Goal: Information Seeking & Learning: Learn about a topic

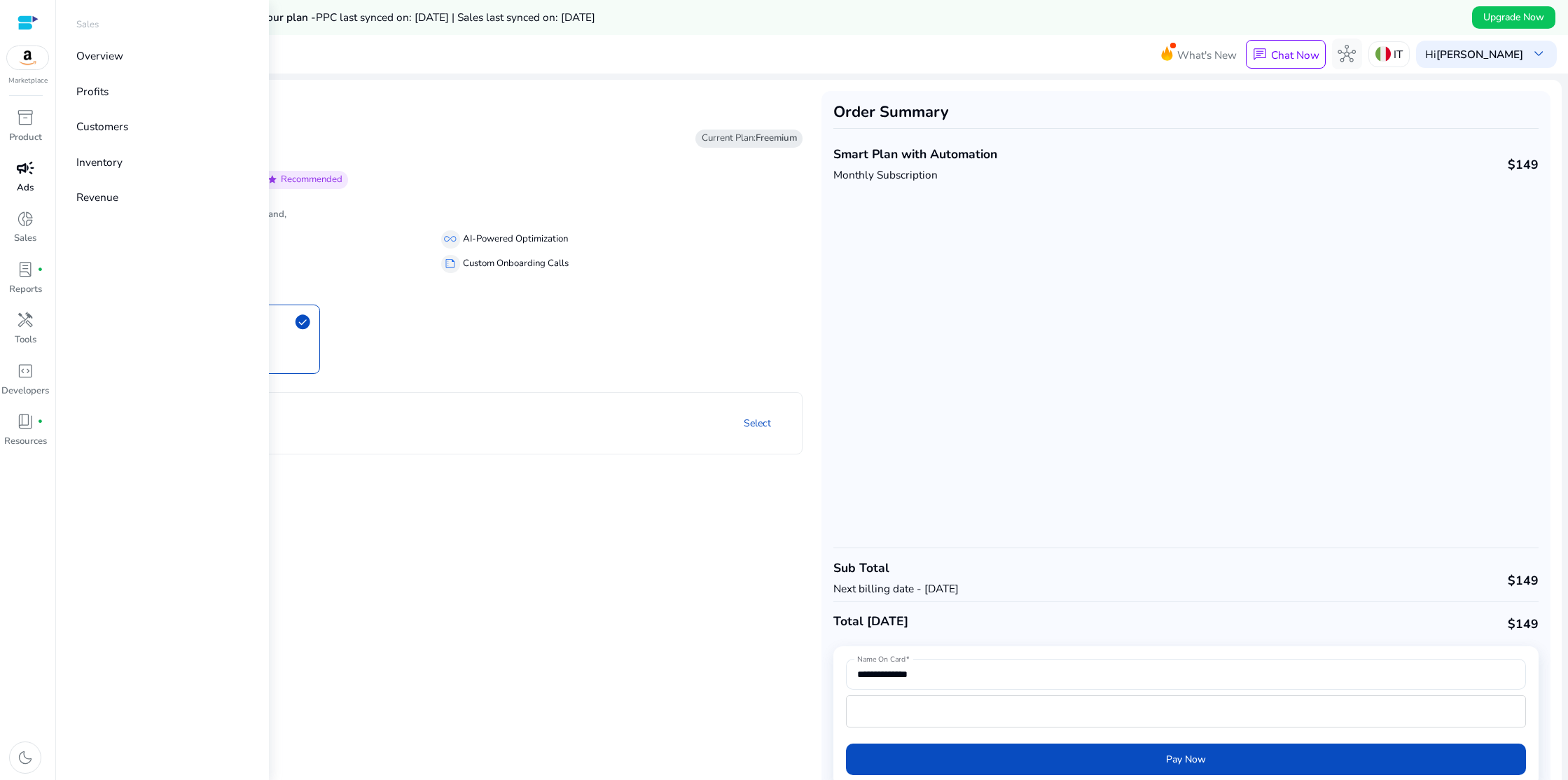
click at [23, 182] on p "Ads" at bounding box center [25, 188] width 17 height 14
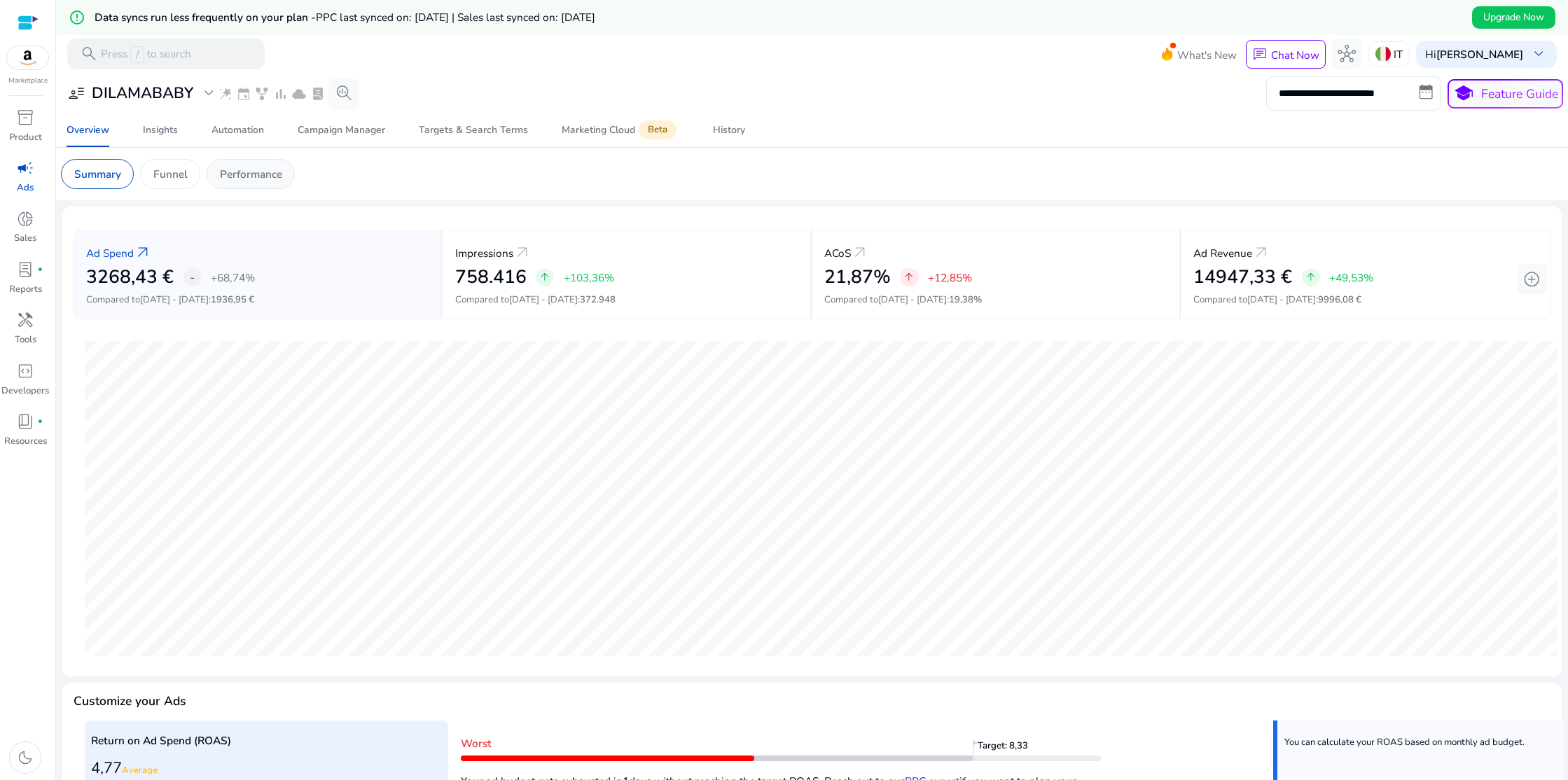
click at [264, 171] on p "Performance" at bounding box center [251, 174] width 62 height 16
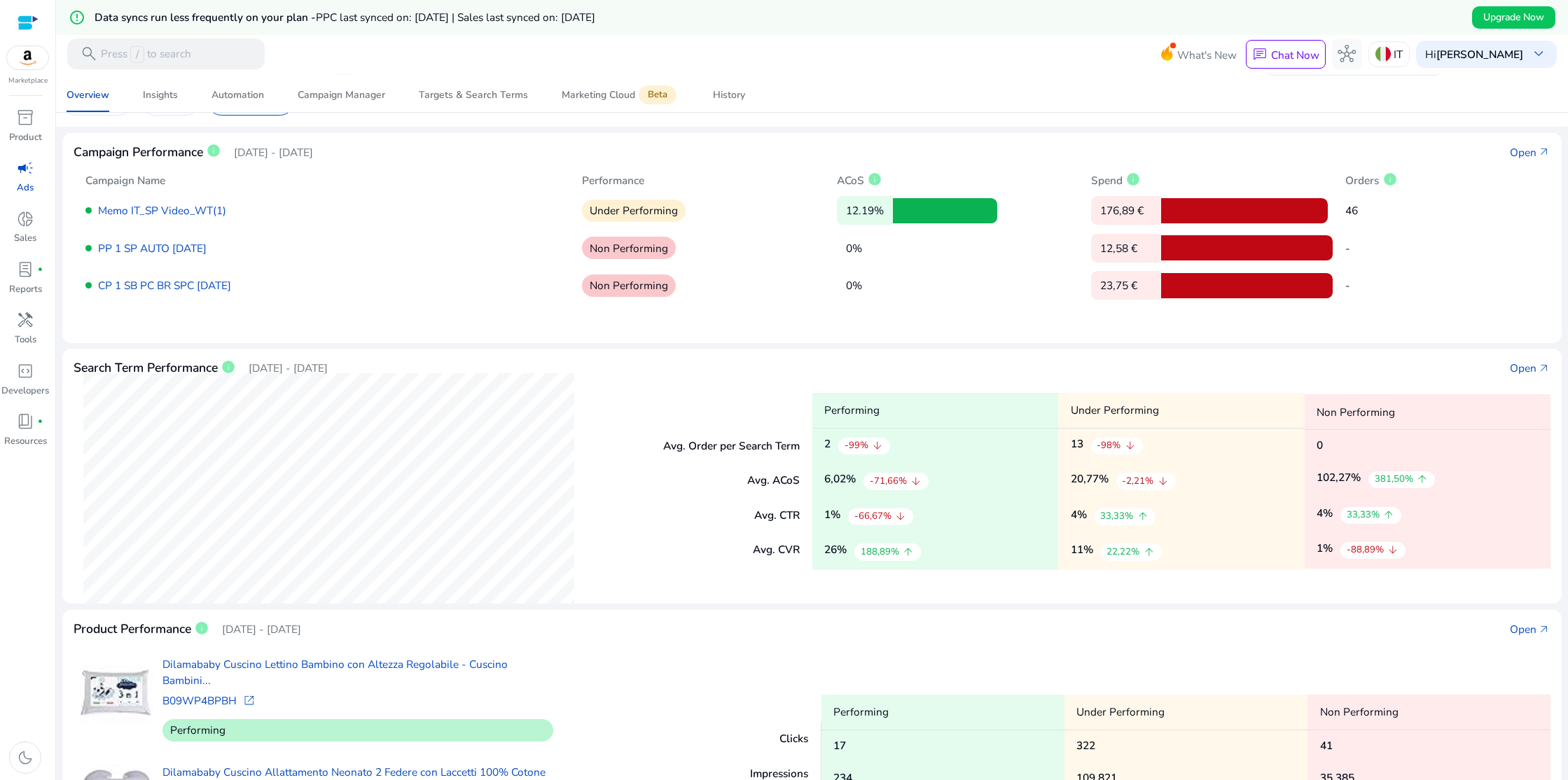
scroll to position [58, 0]
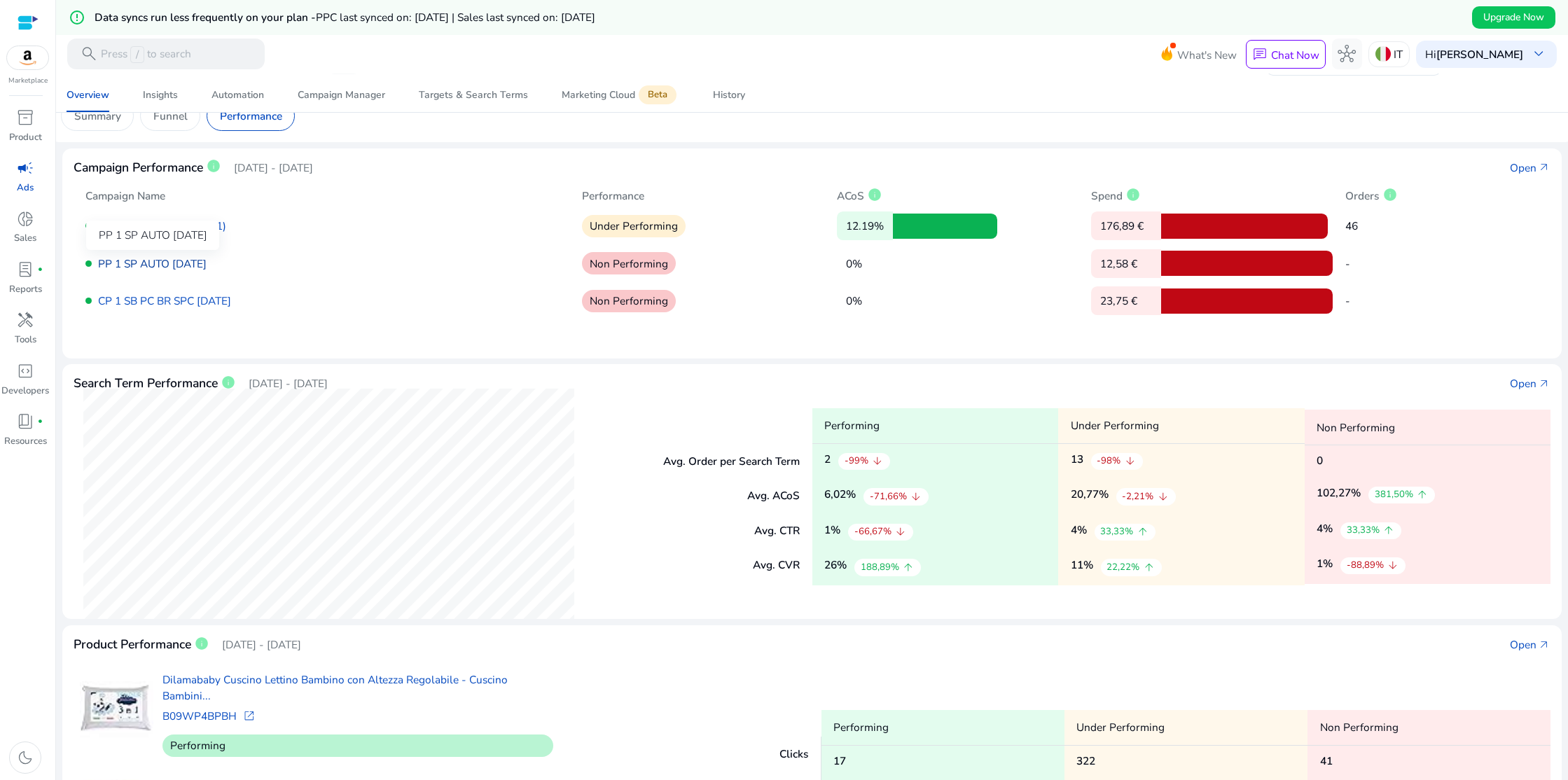
click at [186, 261] on link "PP 1 SP AUTO [DATE]" at bounding box center [152, 264] width 109 height 15
click at [182, 265] on link "PP 1 SP AUTO [DATE]" at bounding box center [152, 264] width 109 height 15
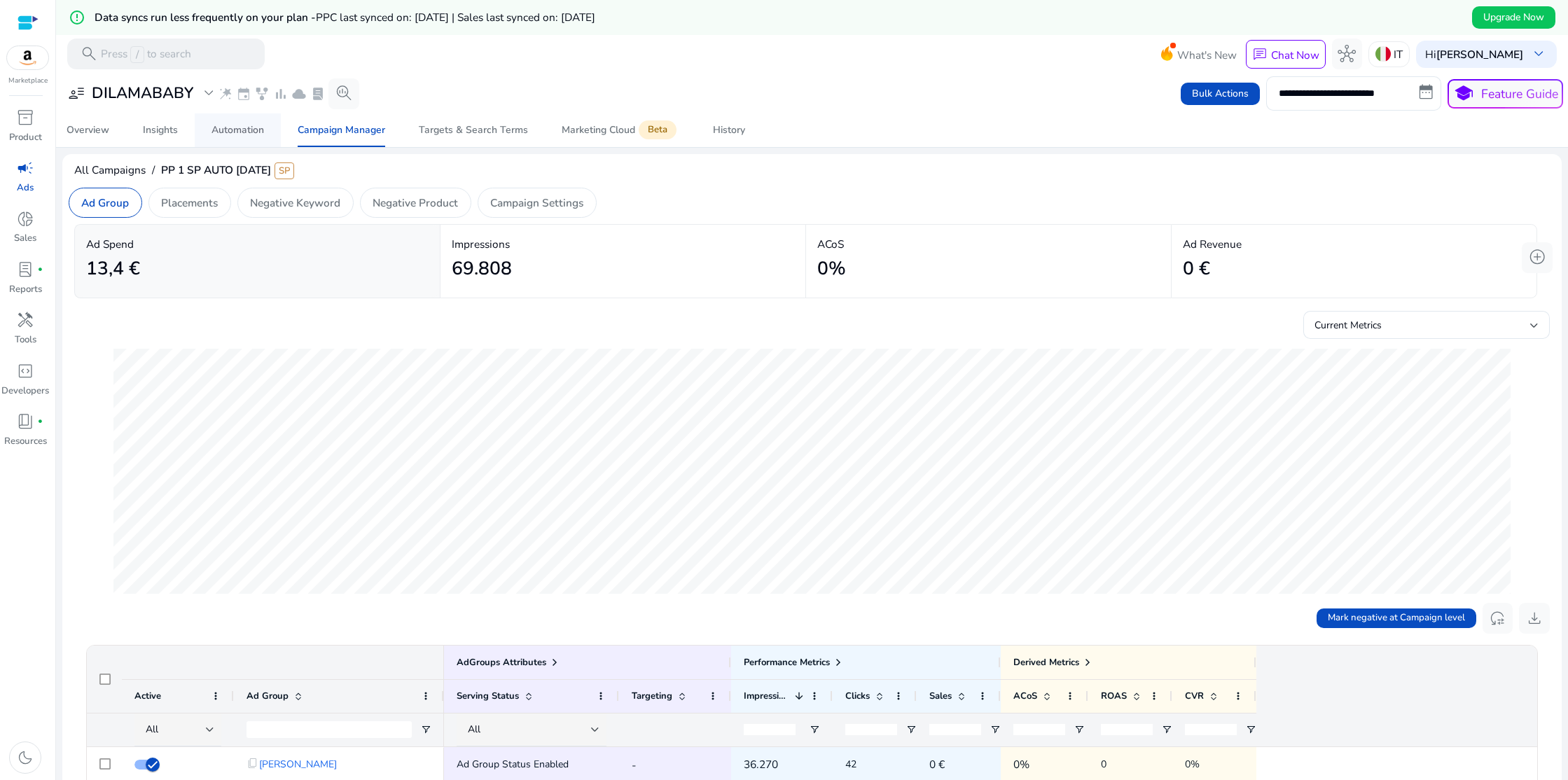
click at [244, 130] on div "Automation" at bounding box center [238, 130] width 52 height 10
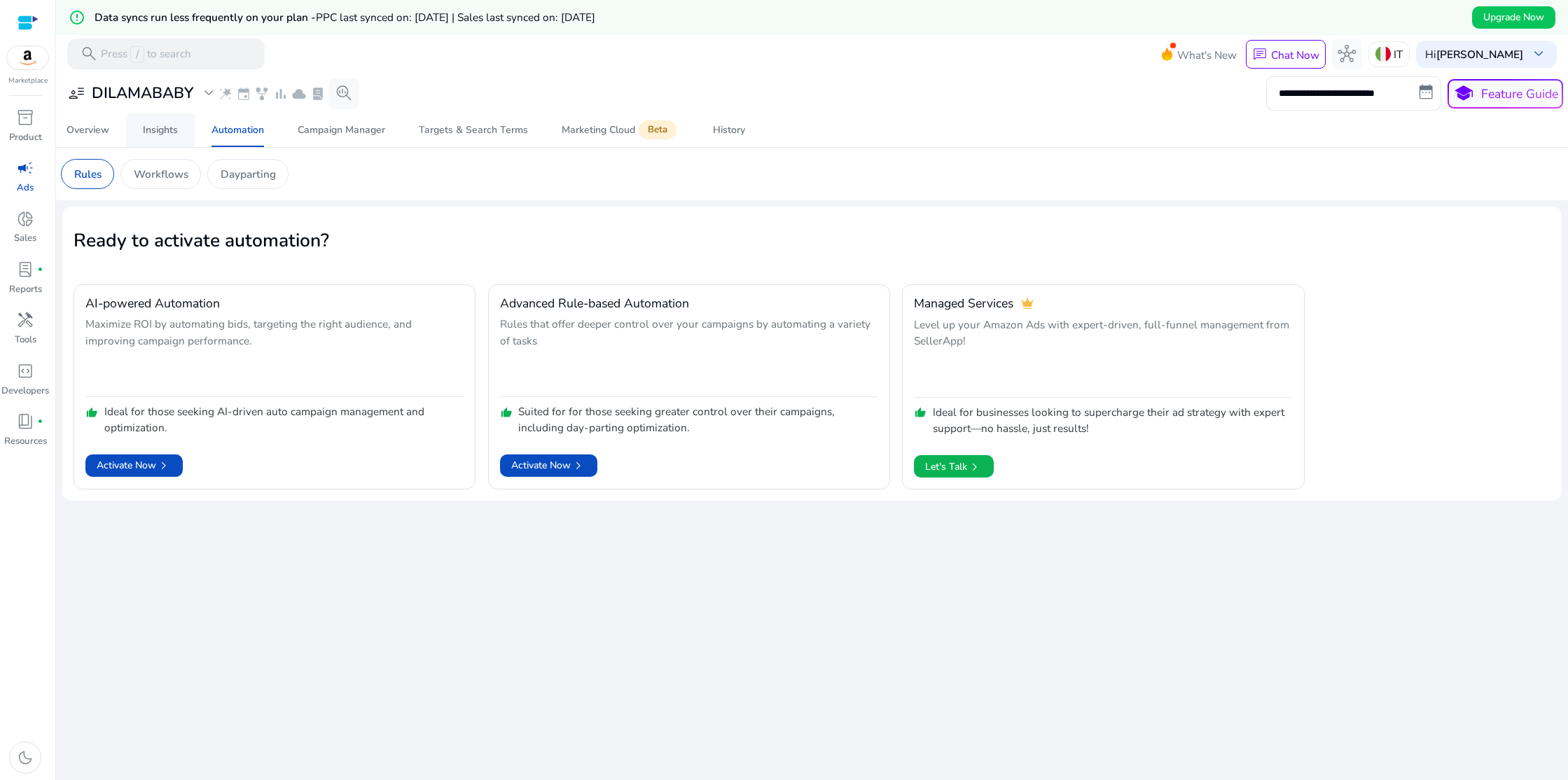
click at [168, 129] on div "Insights" at bounding box center [160, 130] width 35 height 10
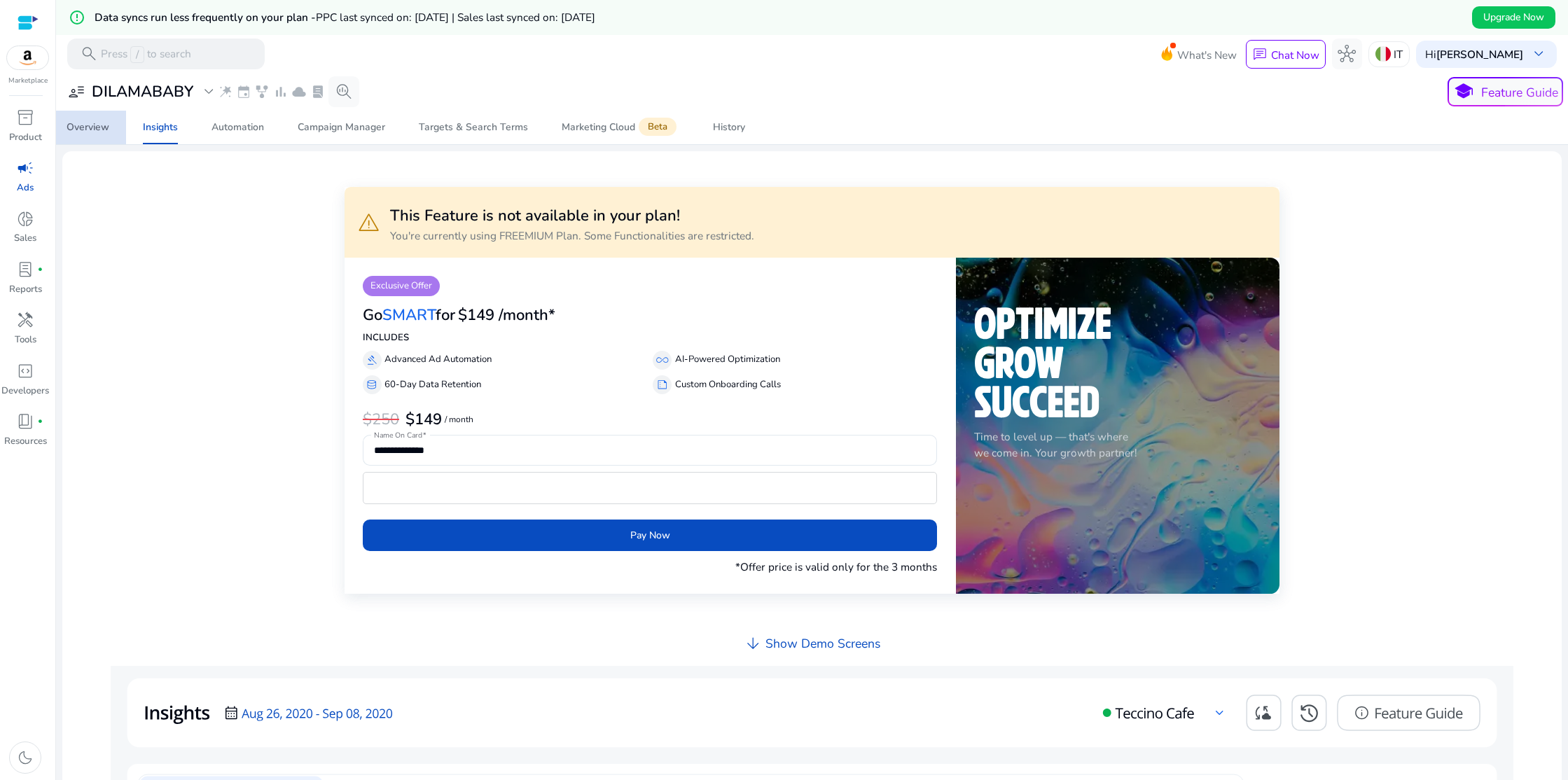
click at [94, 126] on div "Overview" at bounding box center [87, 127] width 42 height 10
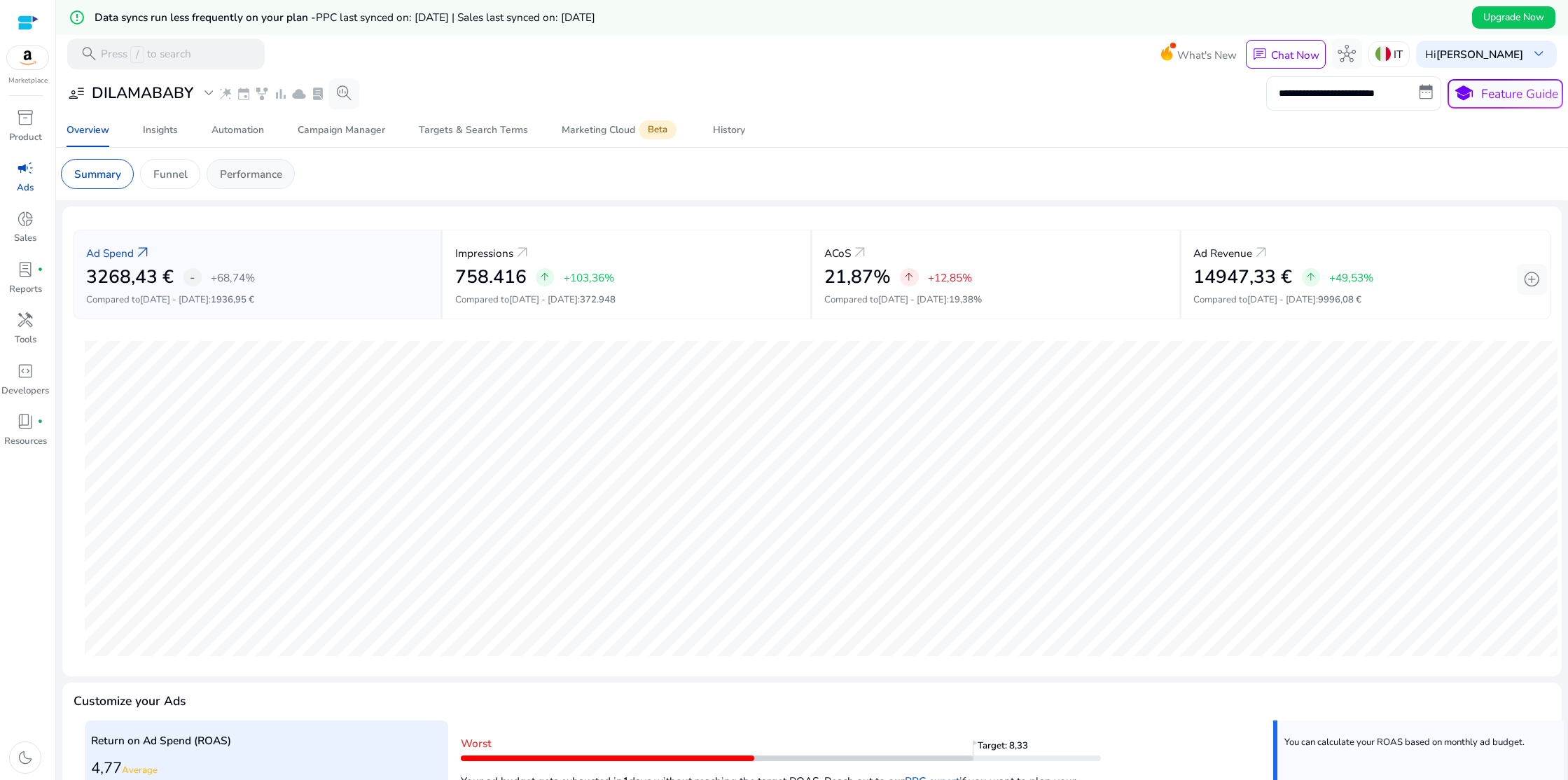
click at [239, 174] on p "Performance" at bounding box center [251, 174] width 62 height 16
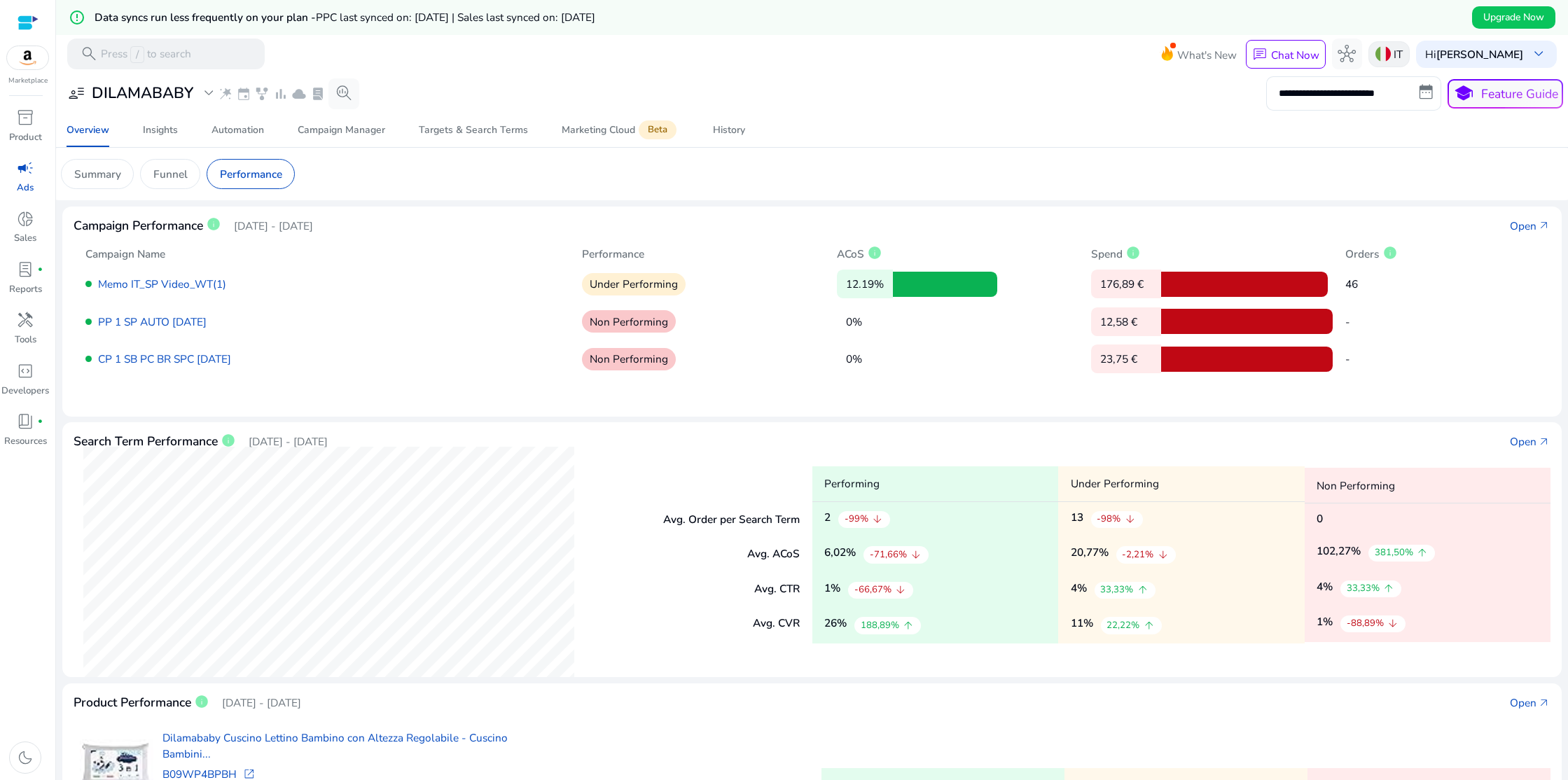
click at [1401, 53] on p "IT" at bounding box center [1398, 54] width 9 height 25
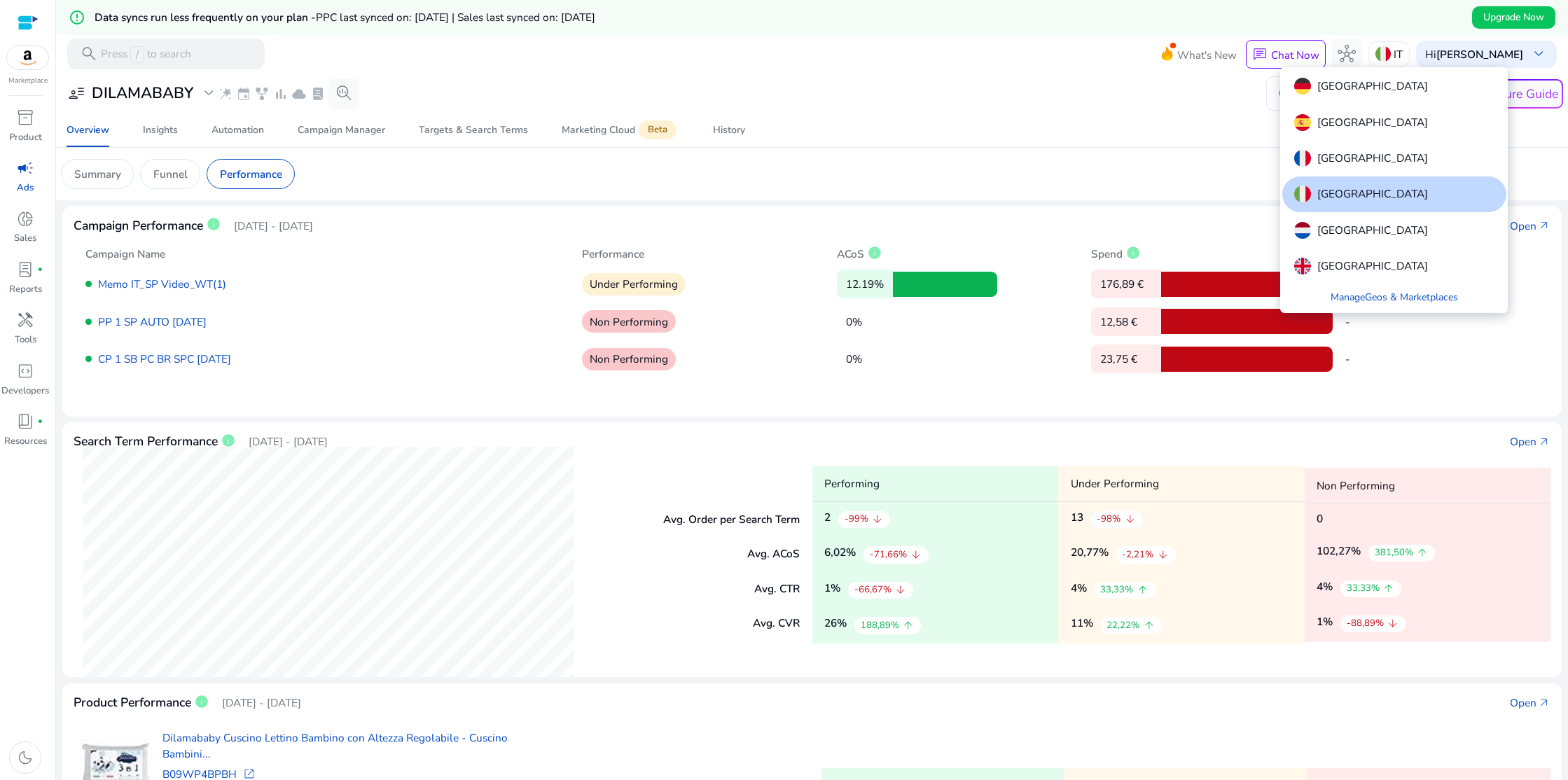
click at [1352, 118] on div "[GEOGRAPHIC_DATA]" at bounding box center [1395, 122] width 224 height 35
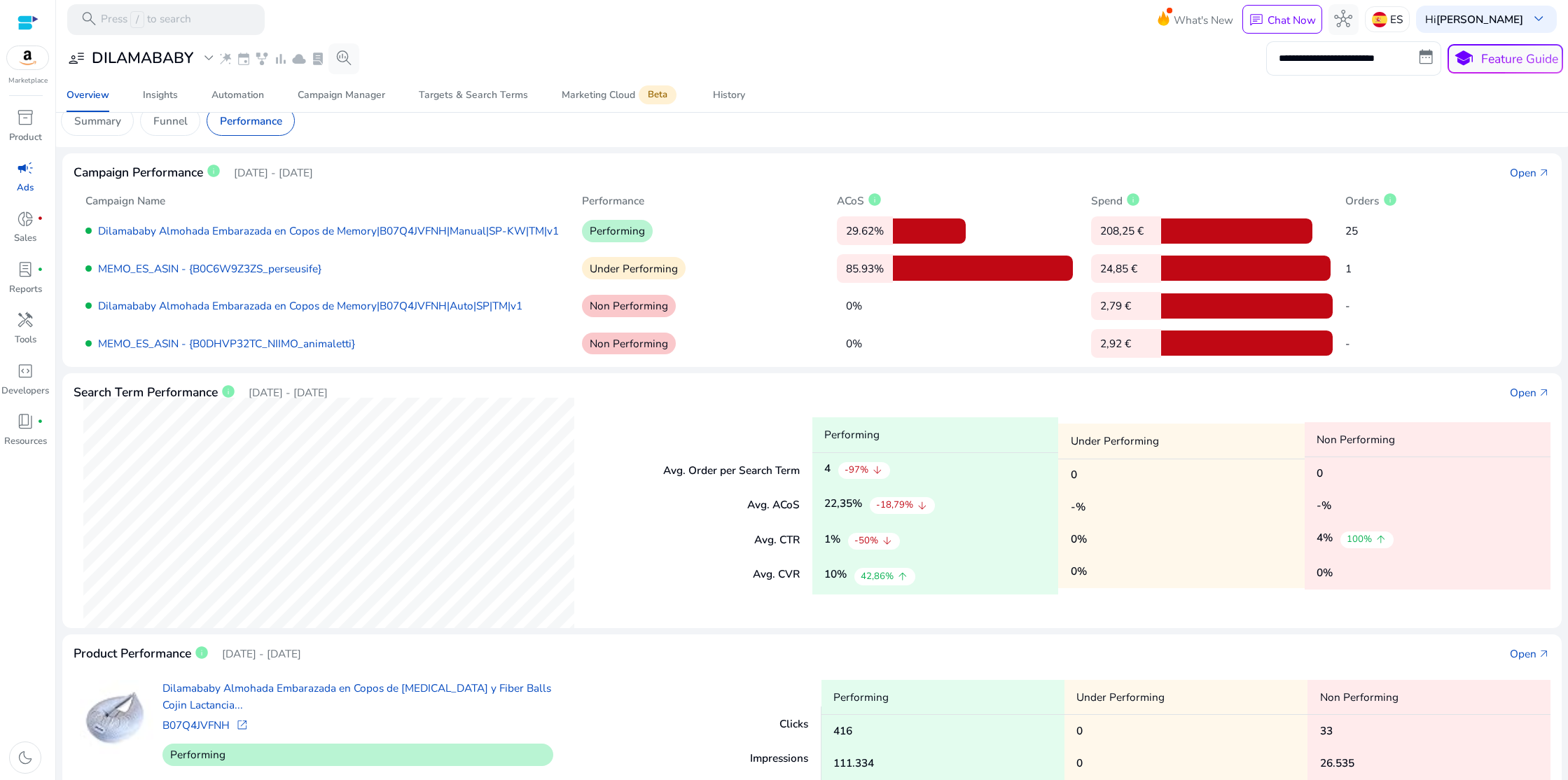
scroll to position [16, 0]
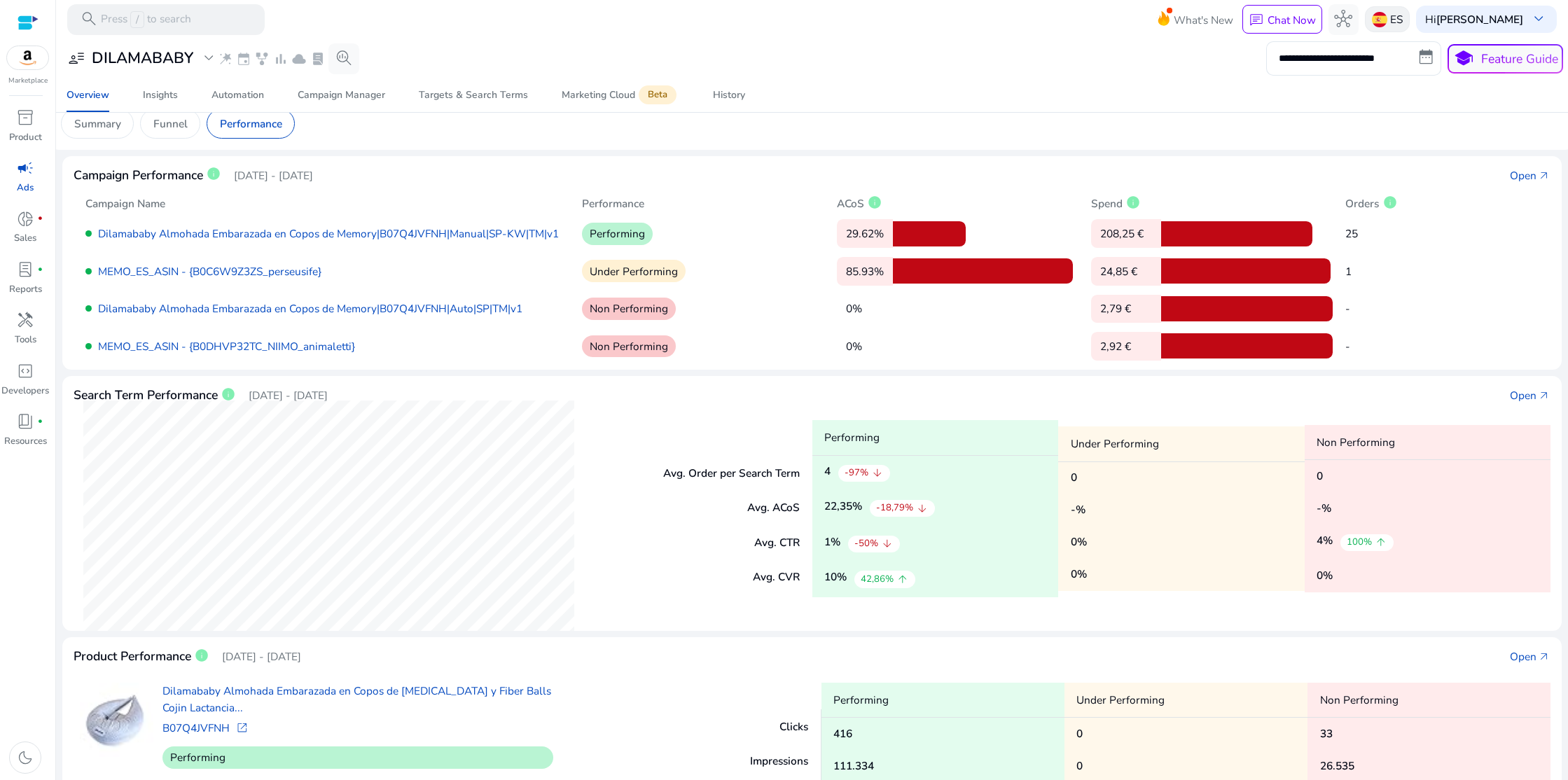
click at [1396, 18] on p "ES" at bounding box center [1396, 20] width 12 height 25
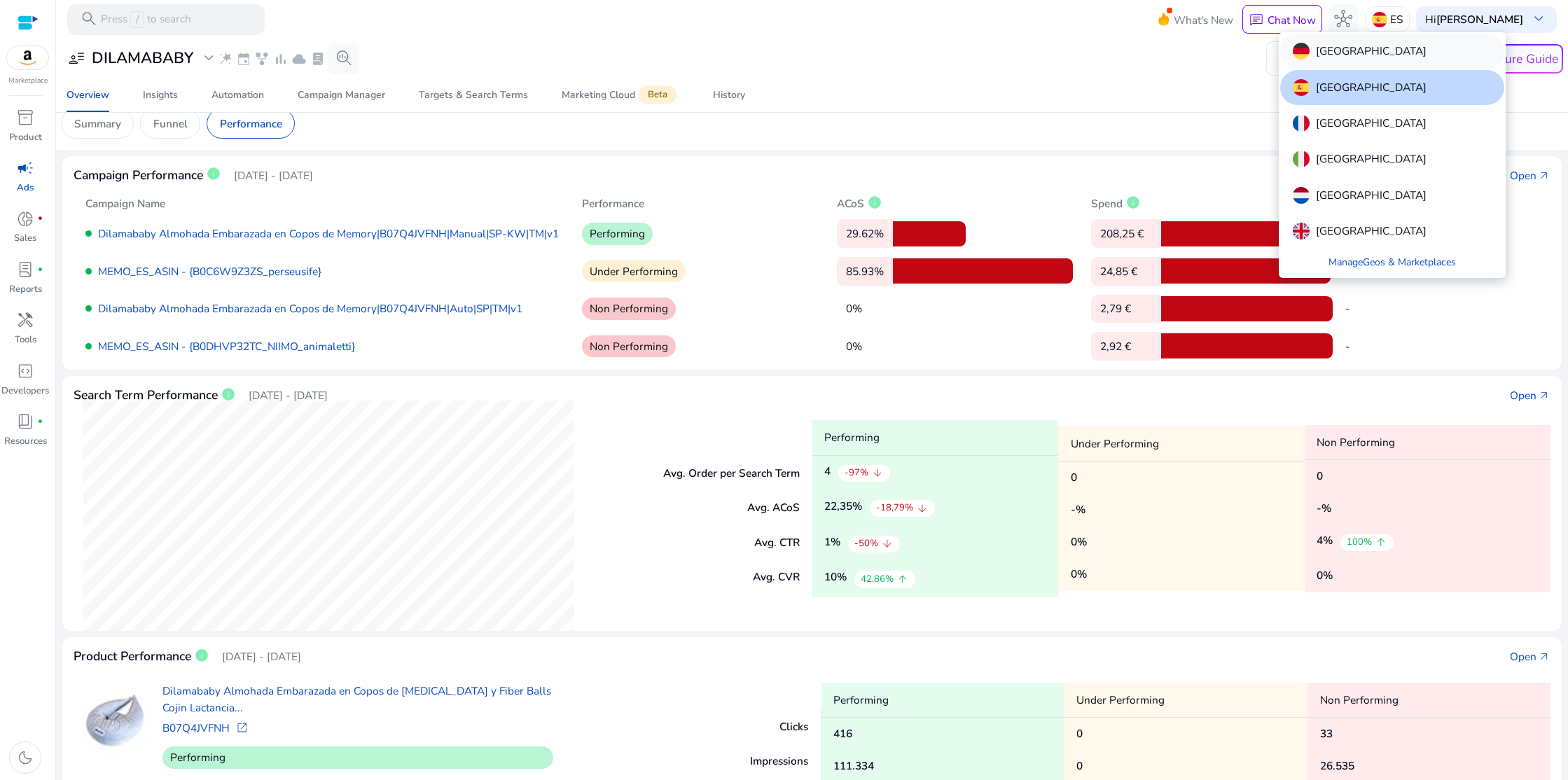
click at [1339, 51] on p "[GEOGRAPHIC_DATA]" at bounding box center [1371, 51] width 110 height 17
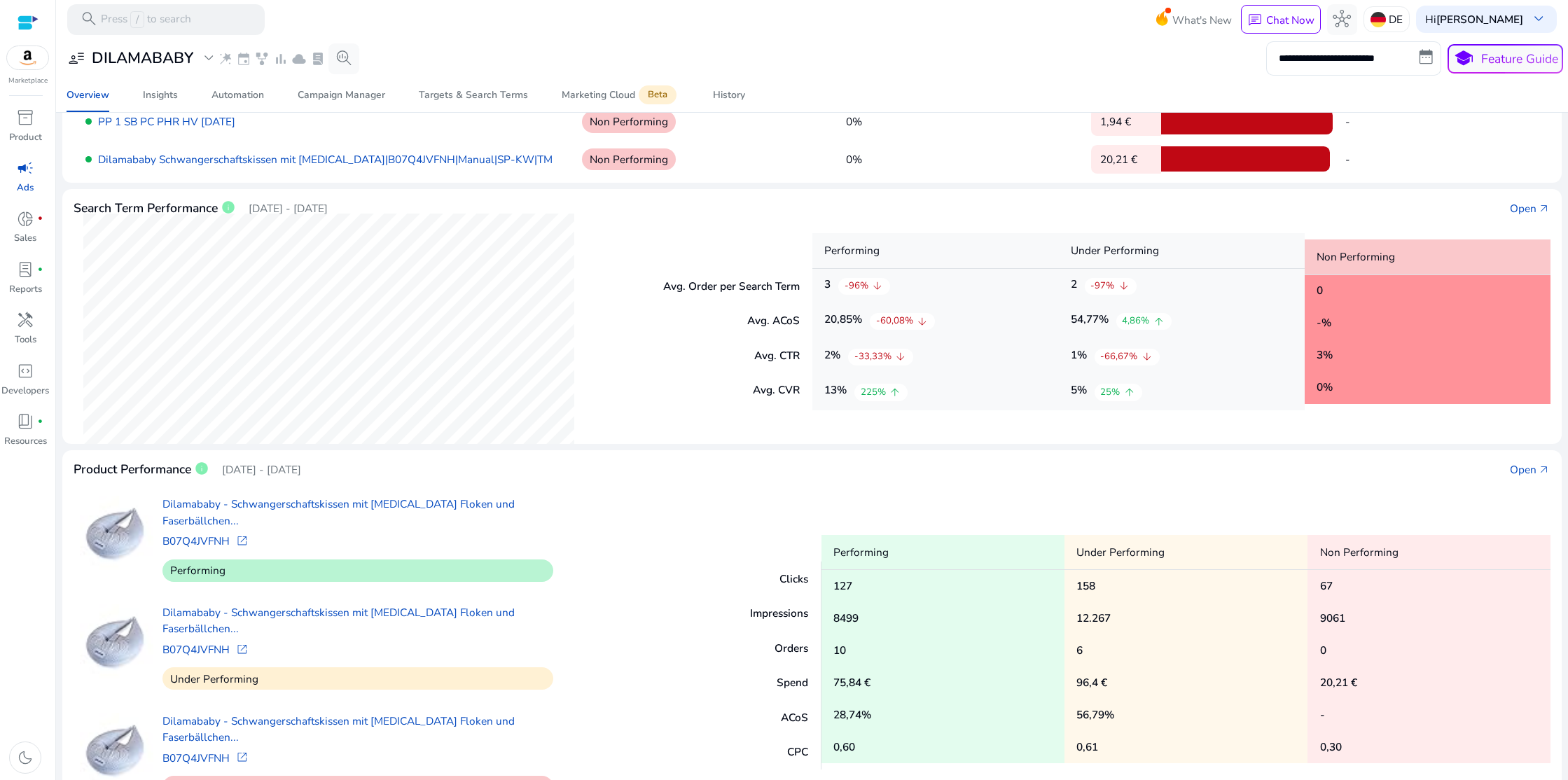
scroll to position [243, 0]
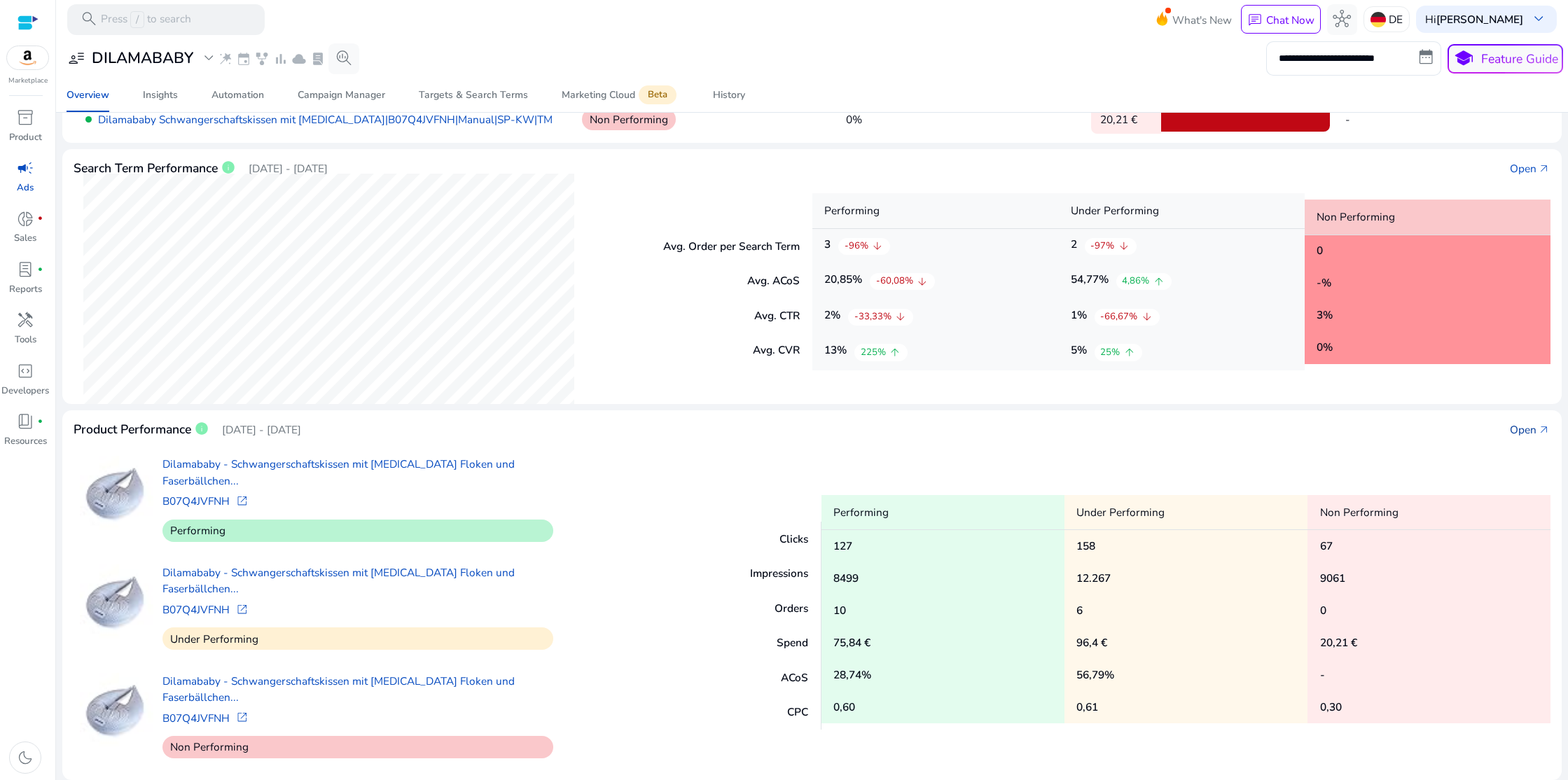
click at [1530, 430] on div "Open" at bounding box center [1523, 430] width 27 height 16
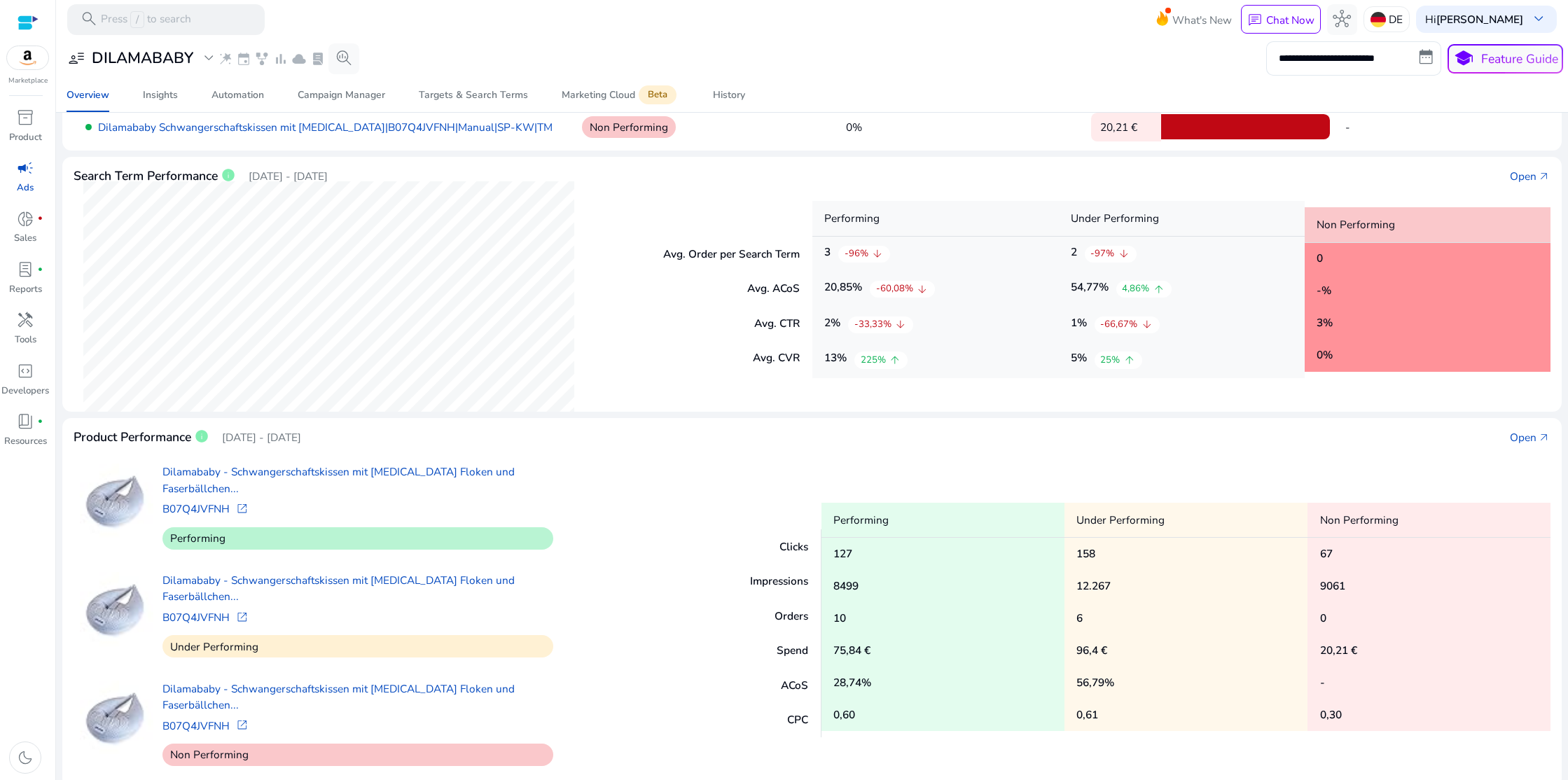
scroll to position [243, 0]
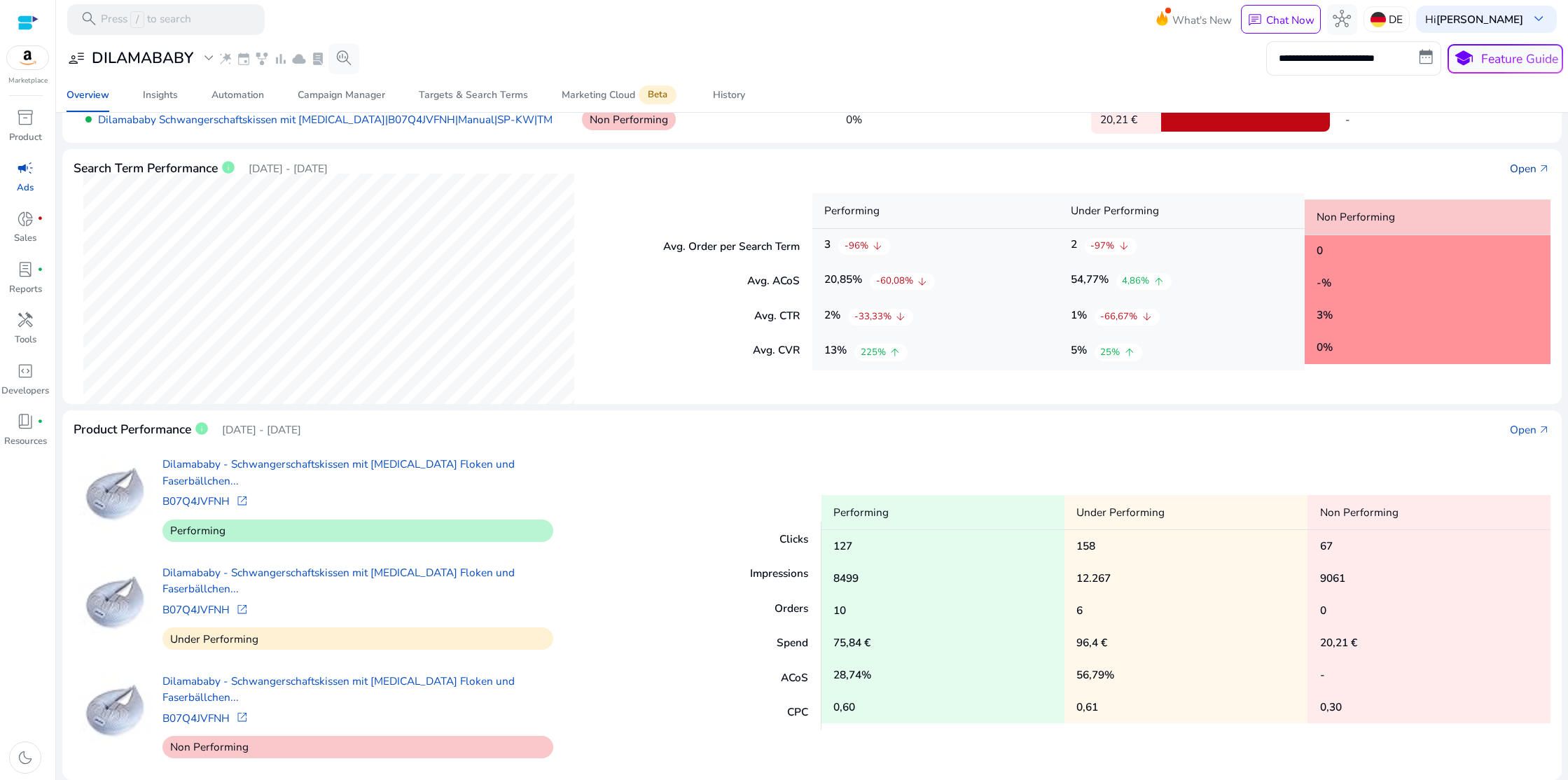
click at [1527, 167] on div "Open" at bounding box center [1523, 168] width 27 height 16
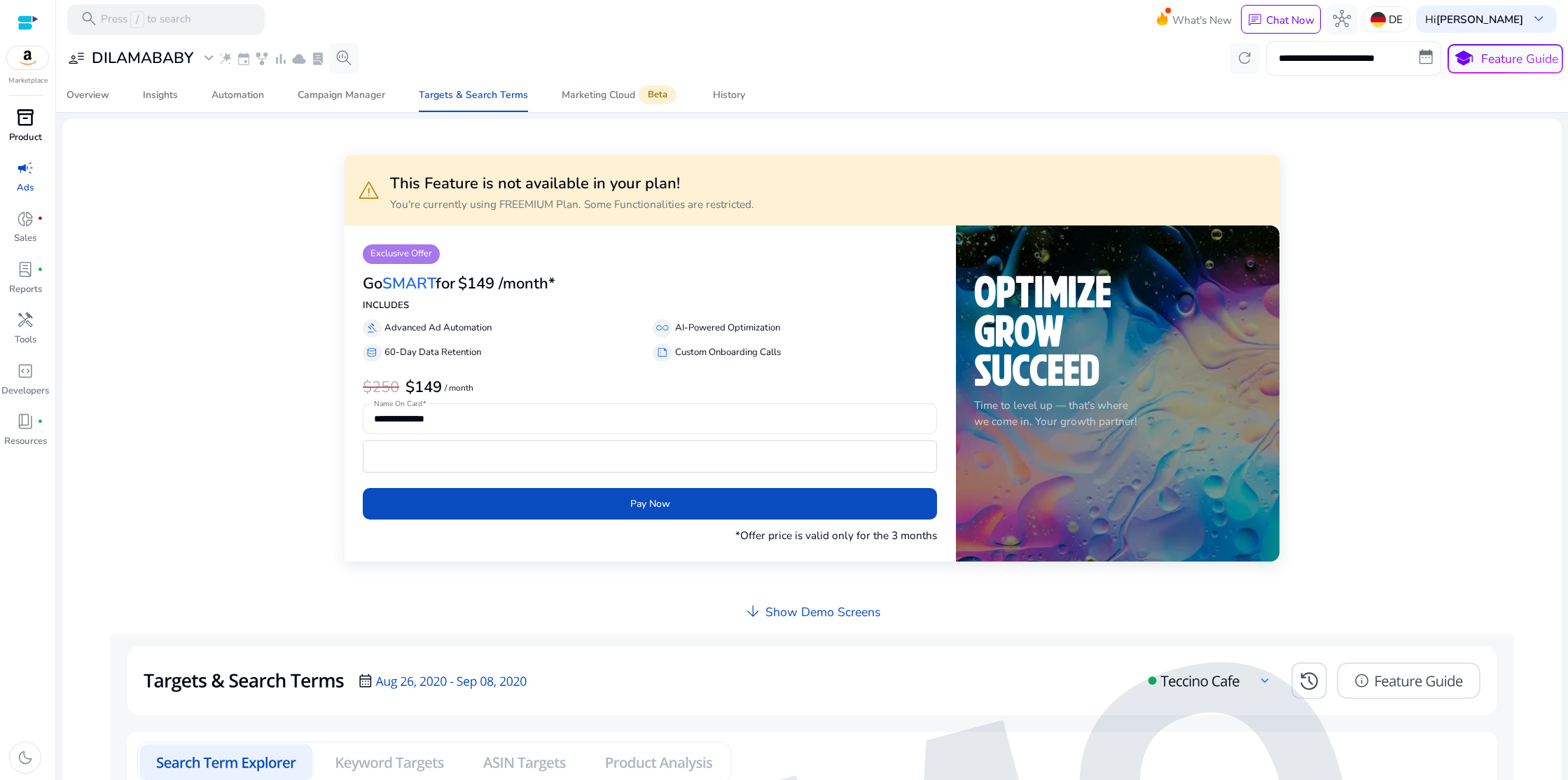
click at [22, 123] on span "inventory_2" at bounding box center [25, 118] width 18 height 18
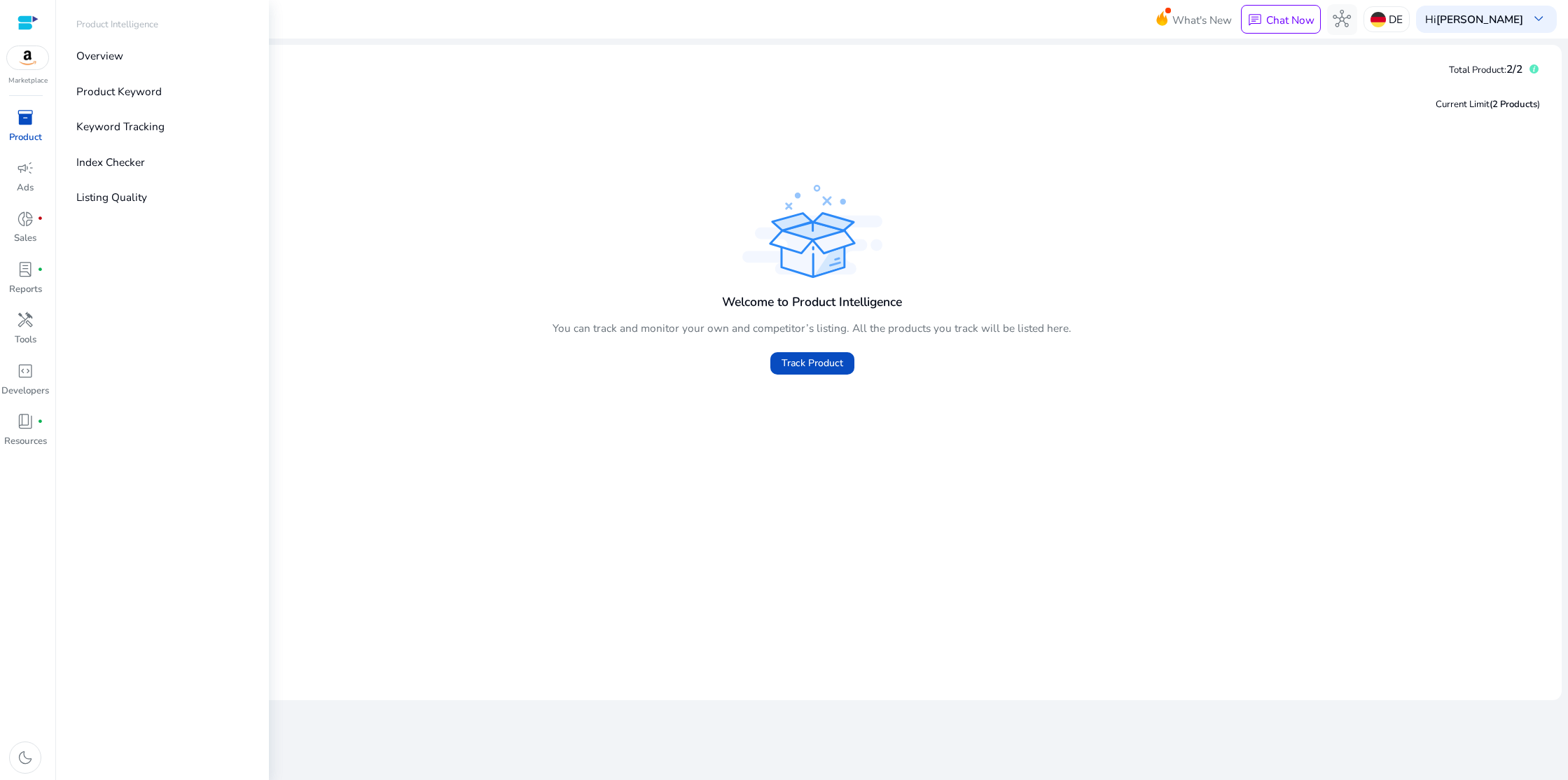
click at [28, 22] on div at bounding box center [28, 23] width 21 height 16
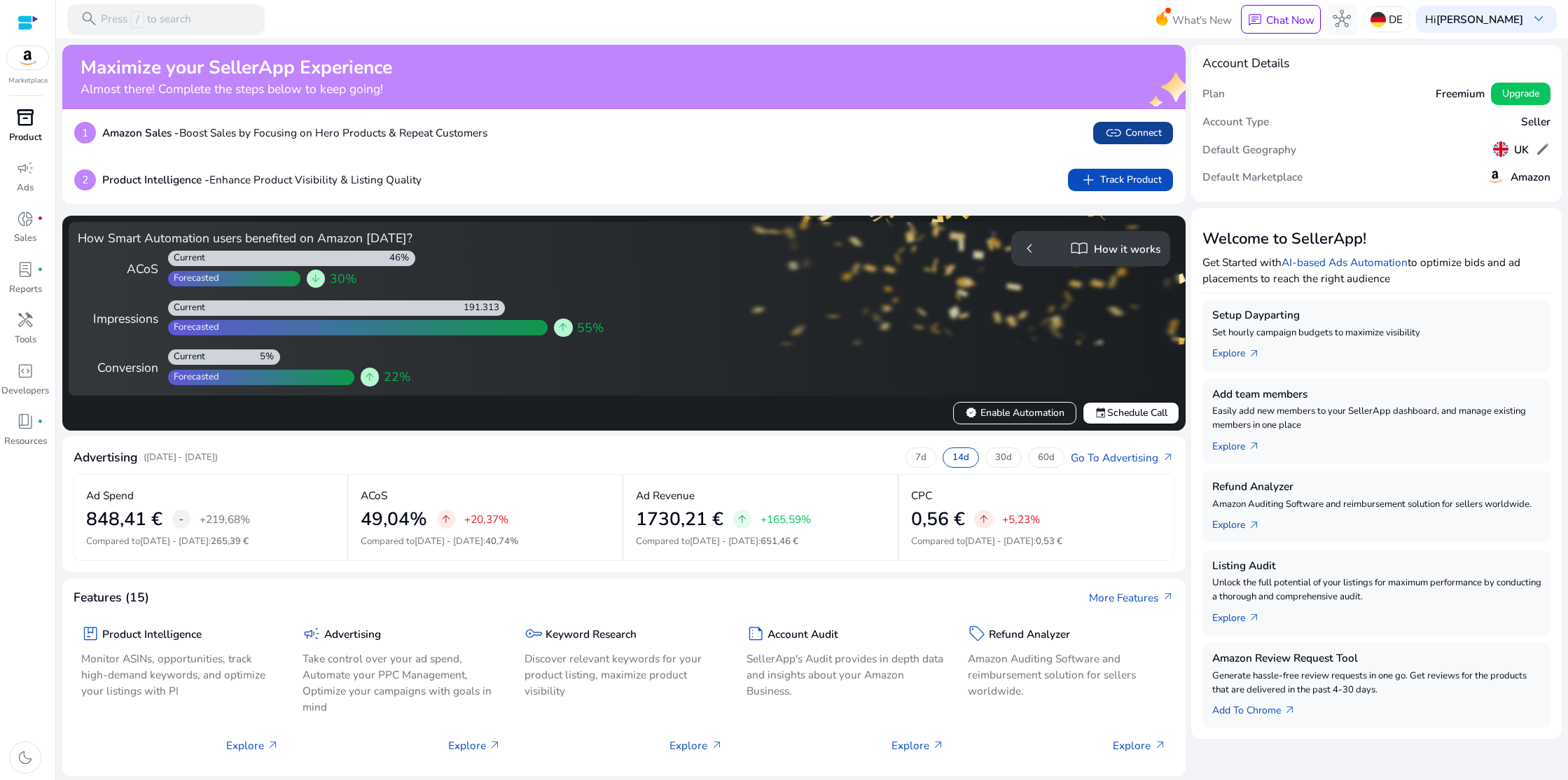
click at [1121, 135] on app-icon "link" at bounding box center [1115, 133] width 21 height 18
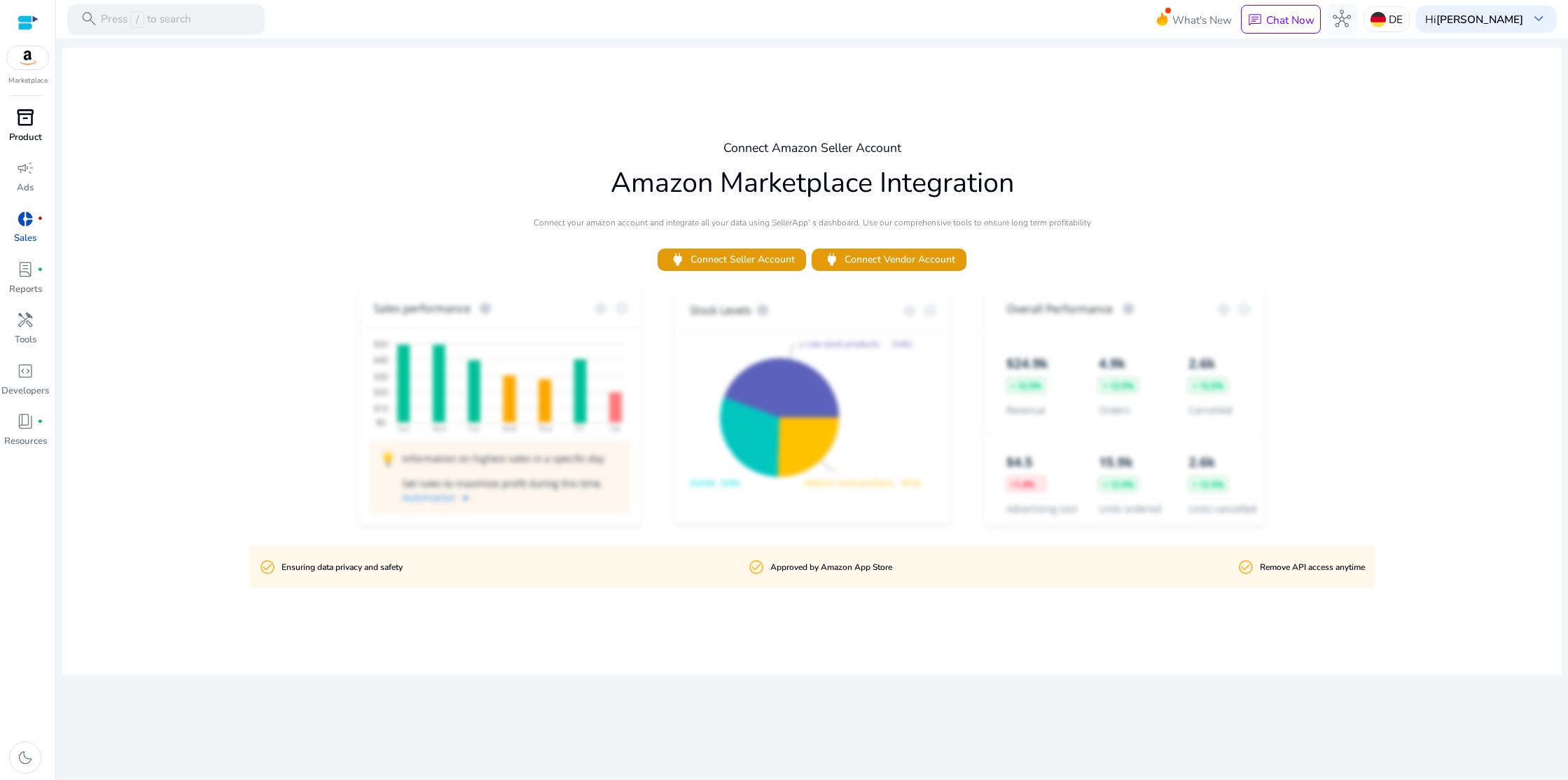
click at [20, 125] on span "inventory_2" at bounding box center [25, 118] width 18 height 18
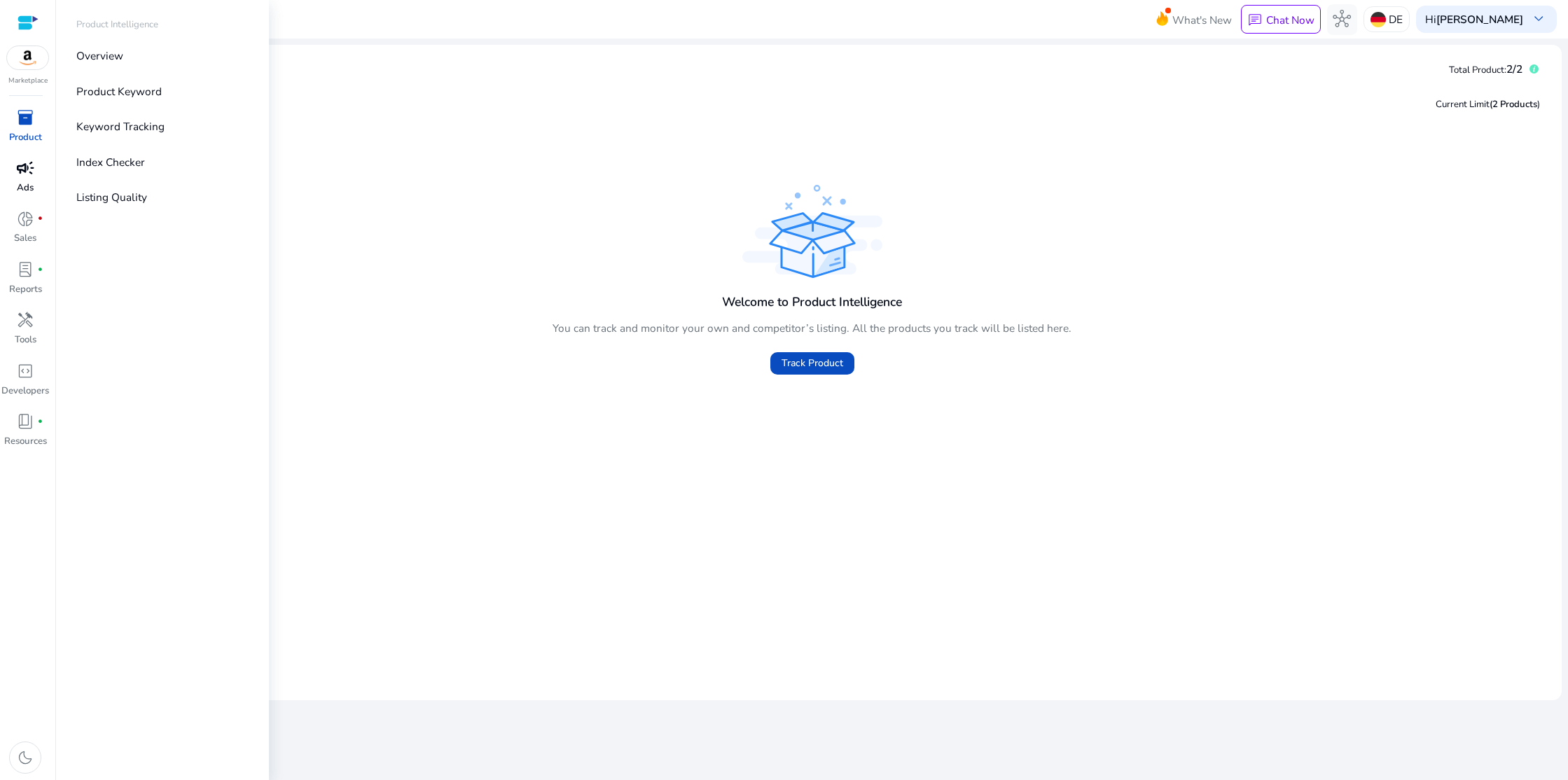
click at [23, 172] on span "campaign" at bounding box center [25, 168] width 18 height 18
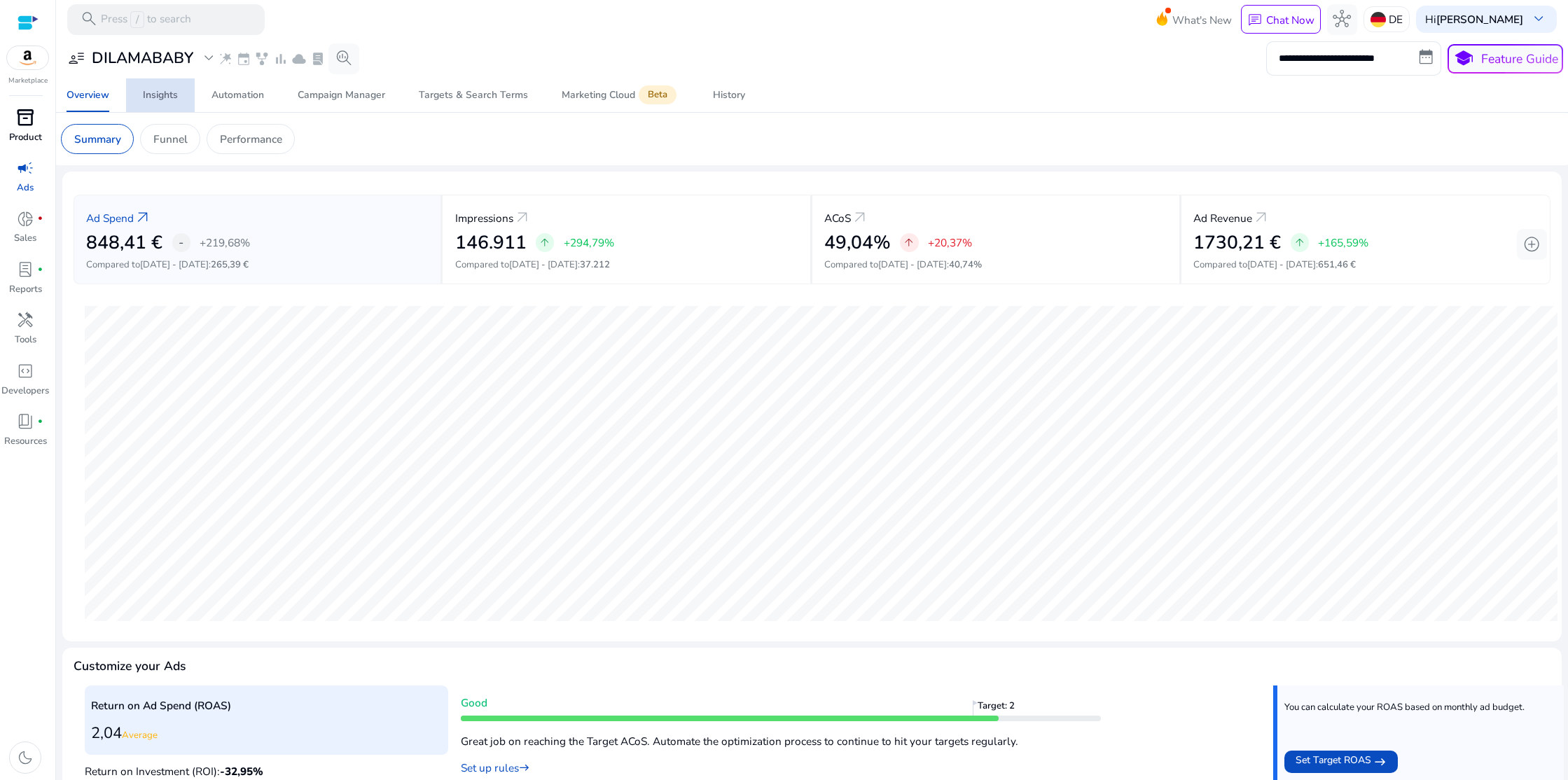
click at [163, 100] on div "Insights" at bounding box center [160, 96] width 35 height 10
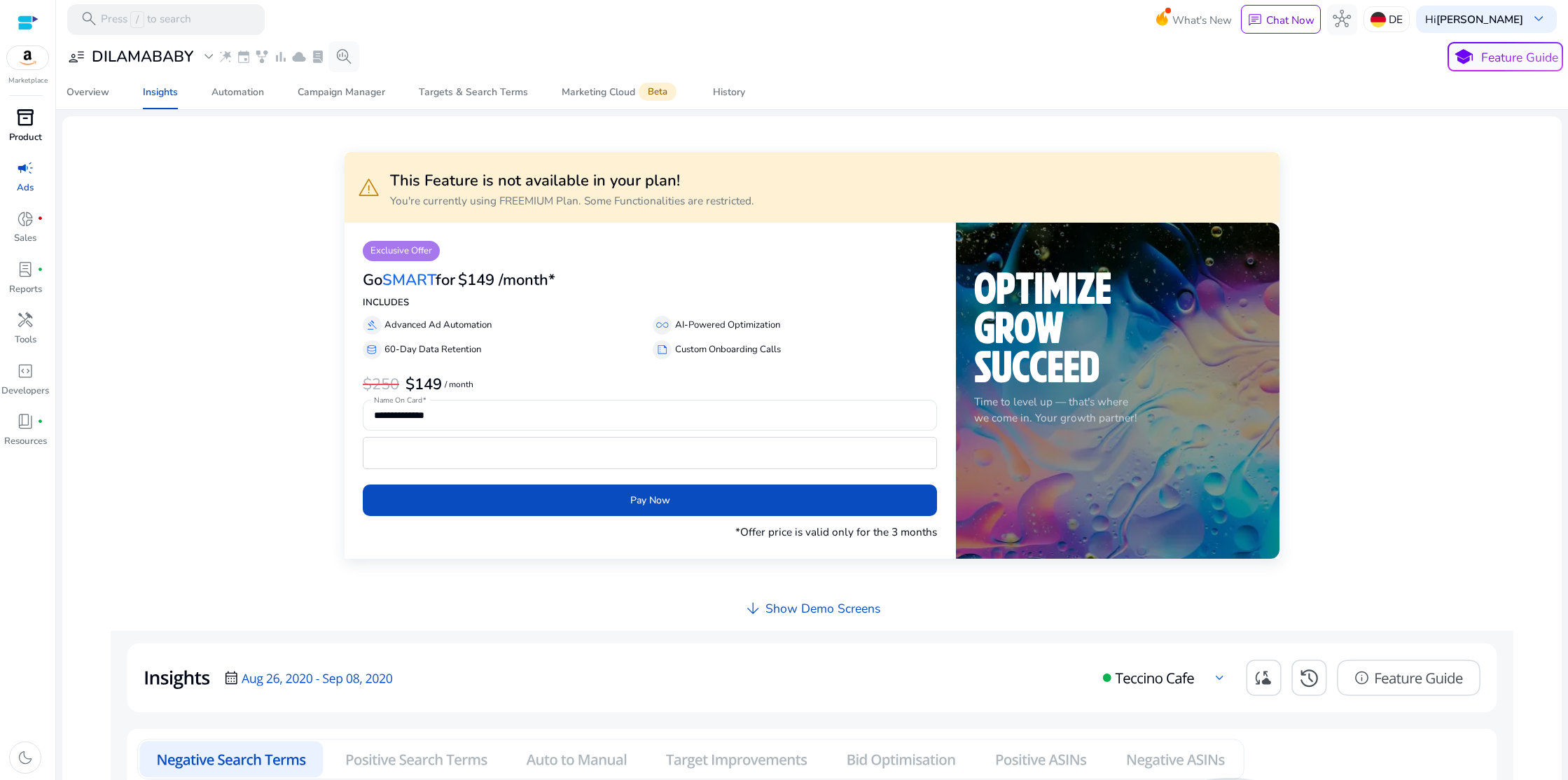
click at [27, 25] on div at bounding box center [28, 23] width 21 height 16
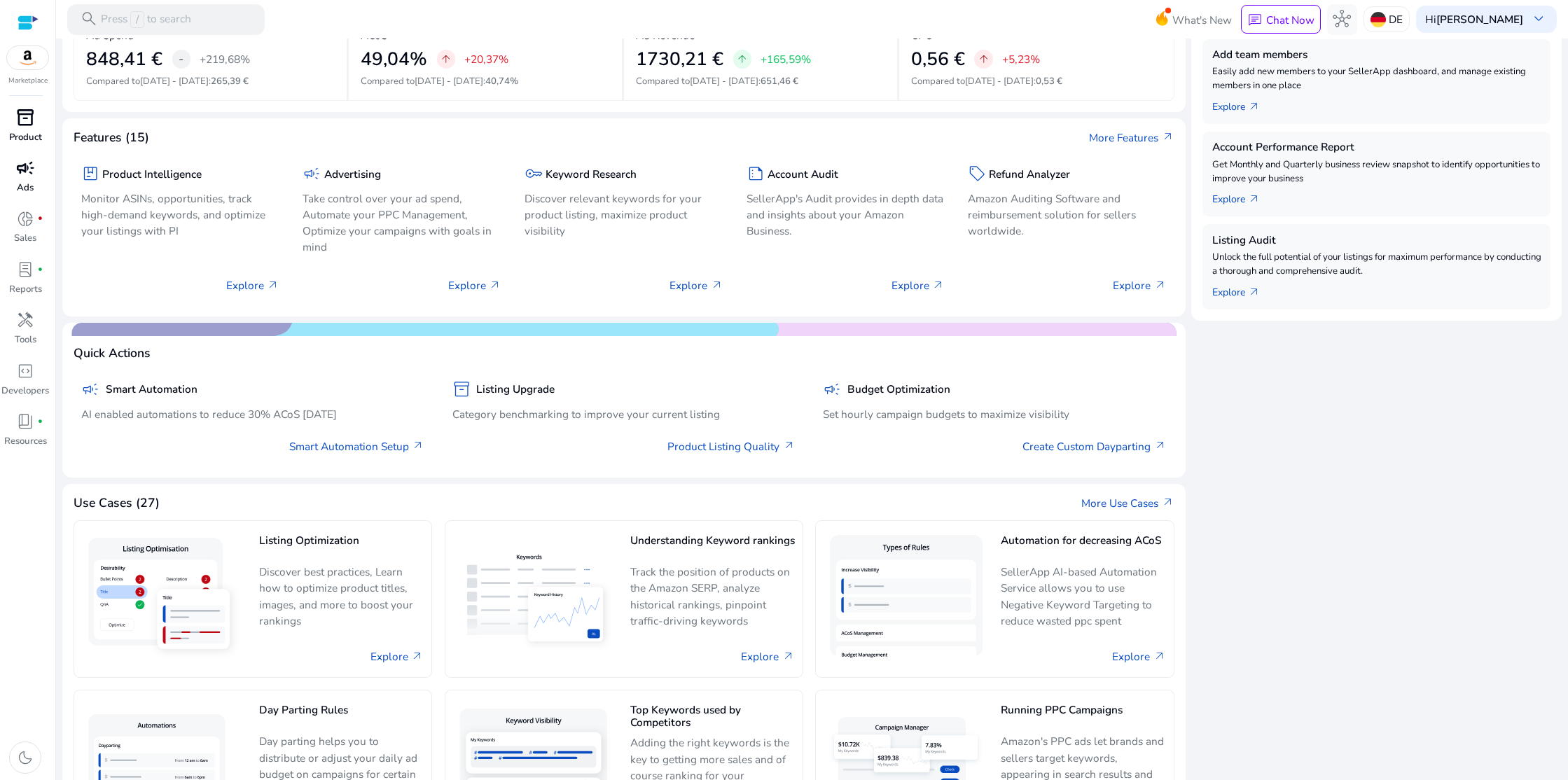
scroll to position [462, 0]
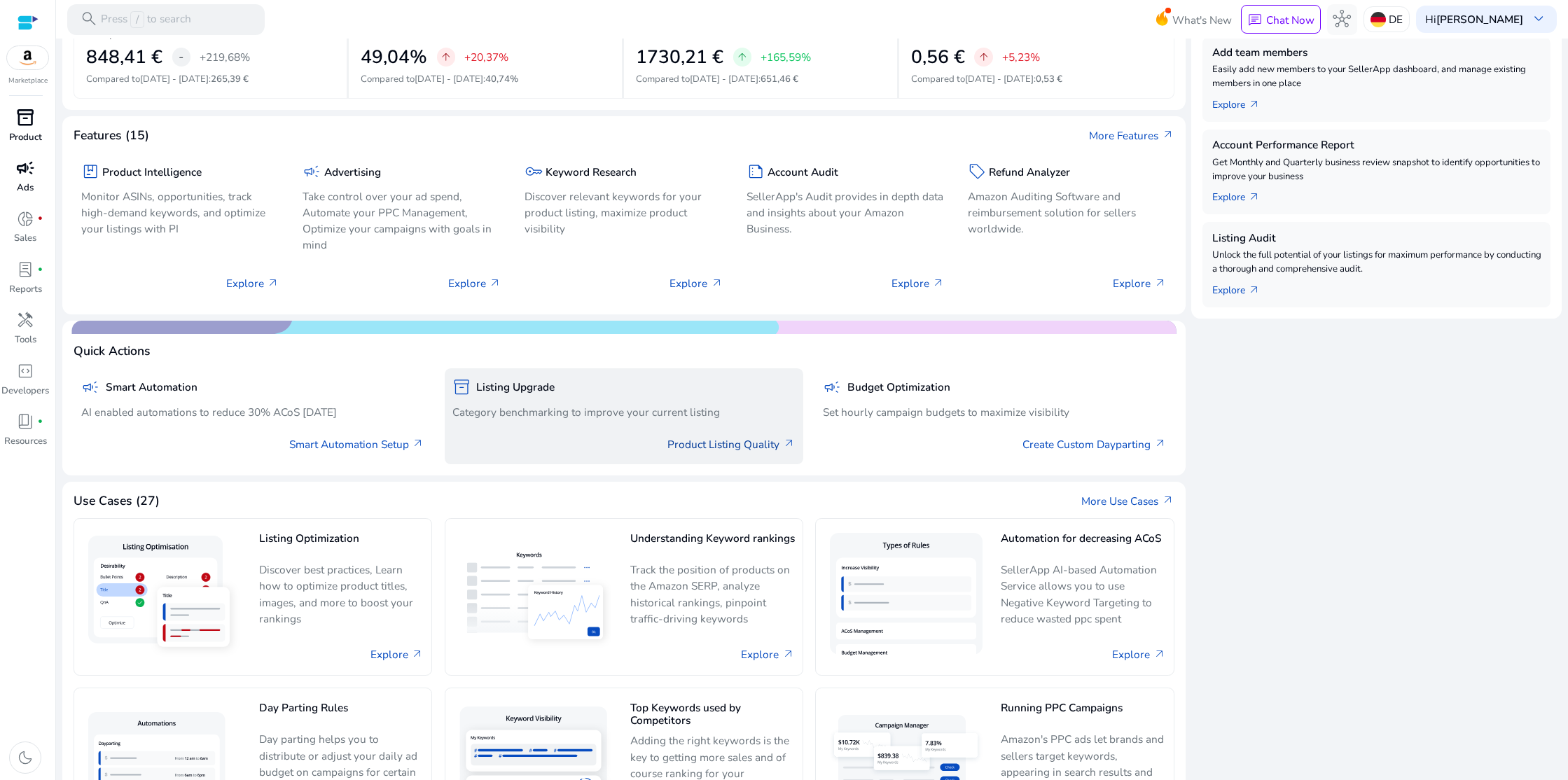
click at [773, 444] on link "Product Listing Quality arrow_outward" at bounding box center [731, 444] width 127 height 16
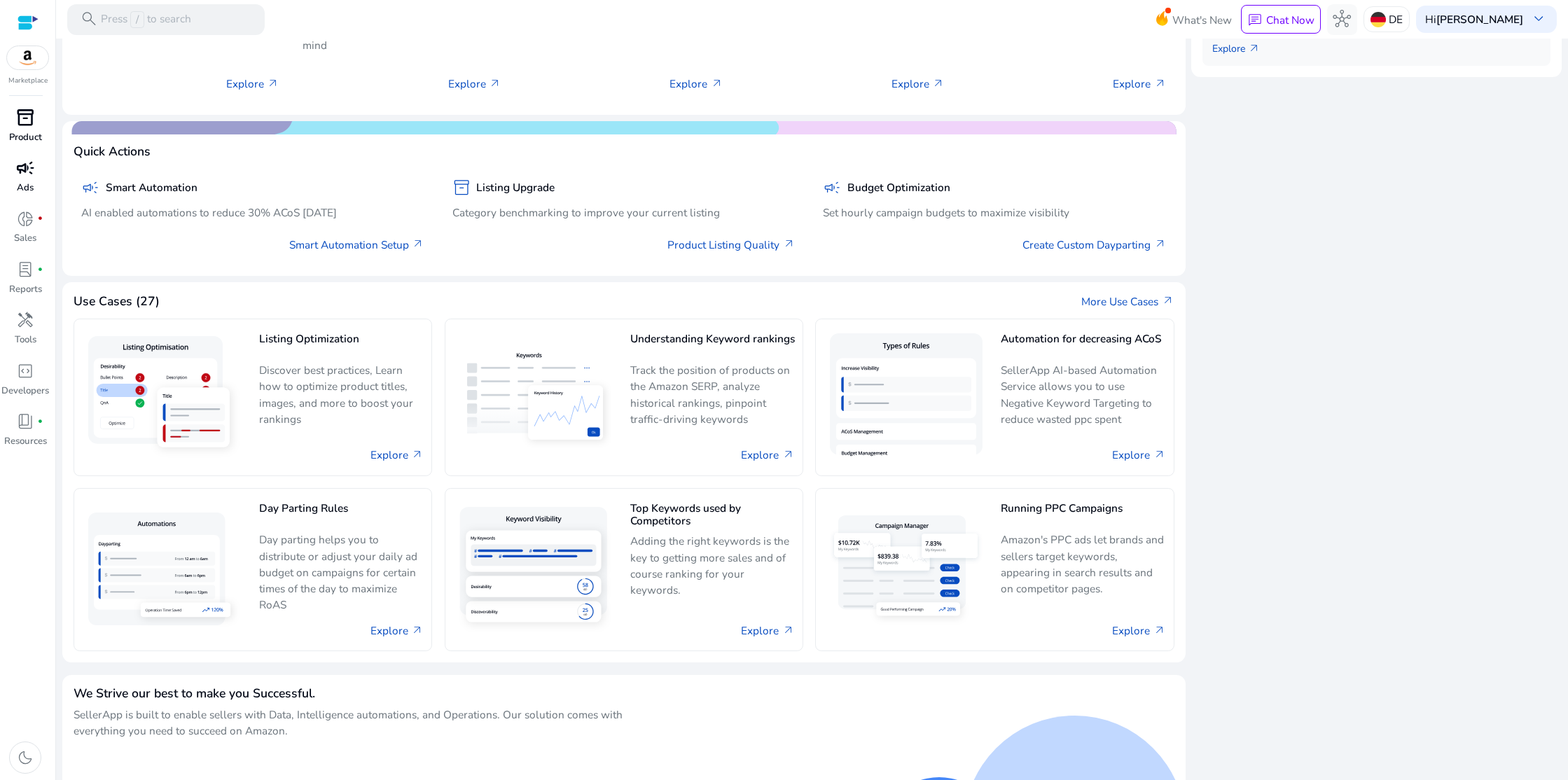
scroll to position [671, 0]
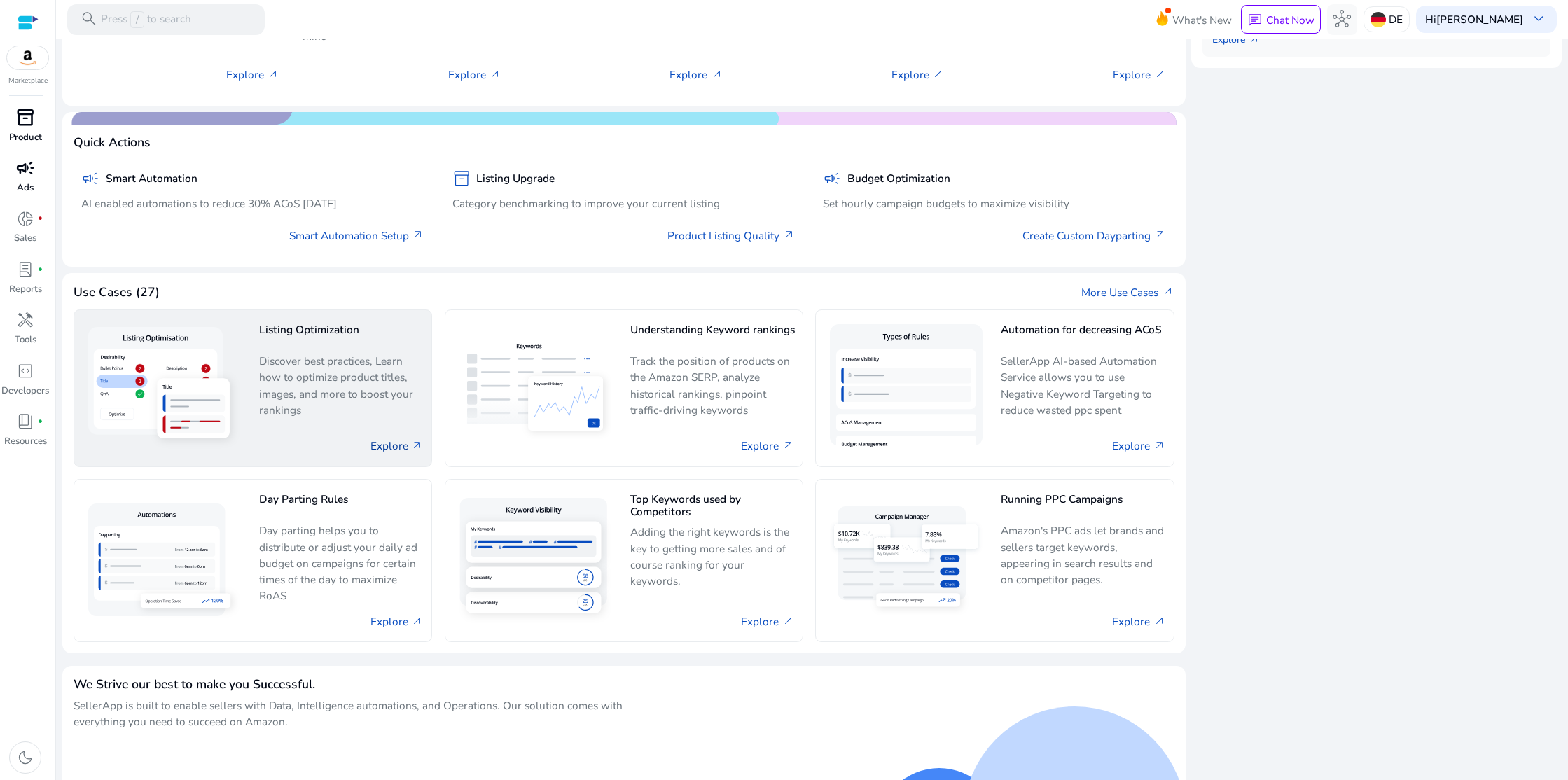
click at [405, 444] on link "Explore arrow_outward" at bounding box center [396, 446] width 53 height 16
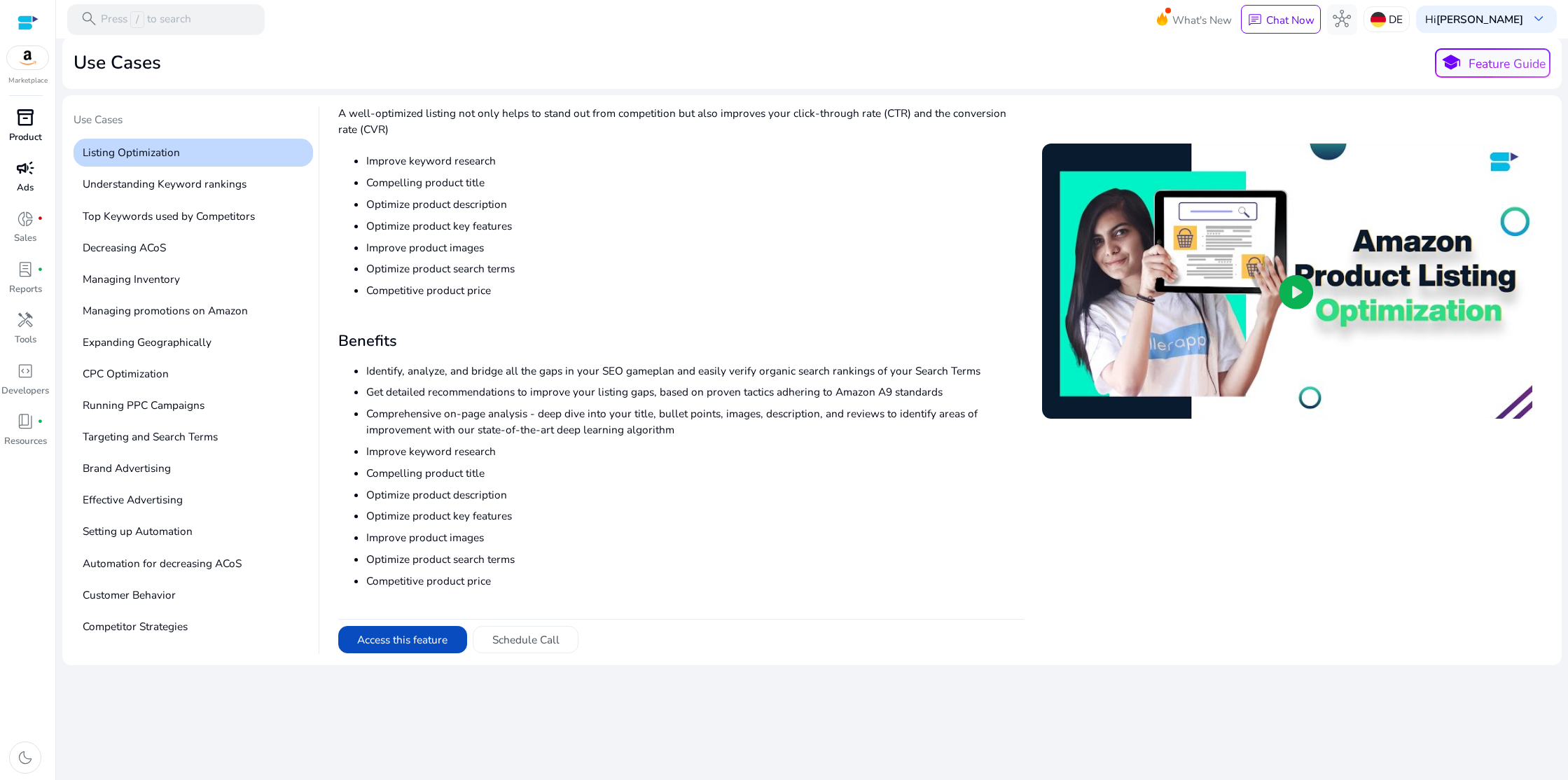
scroll to position [51, 0]
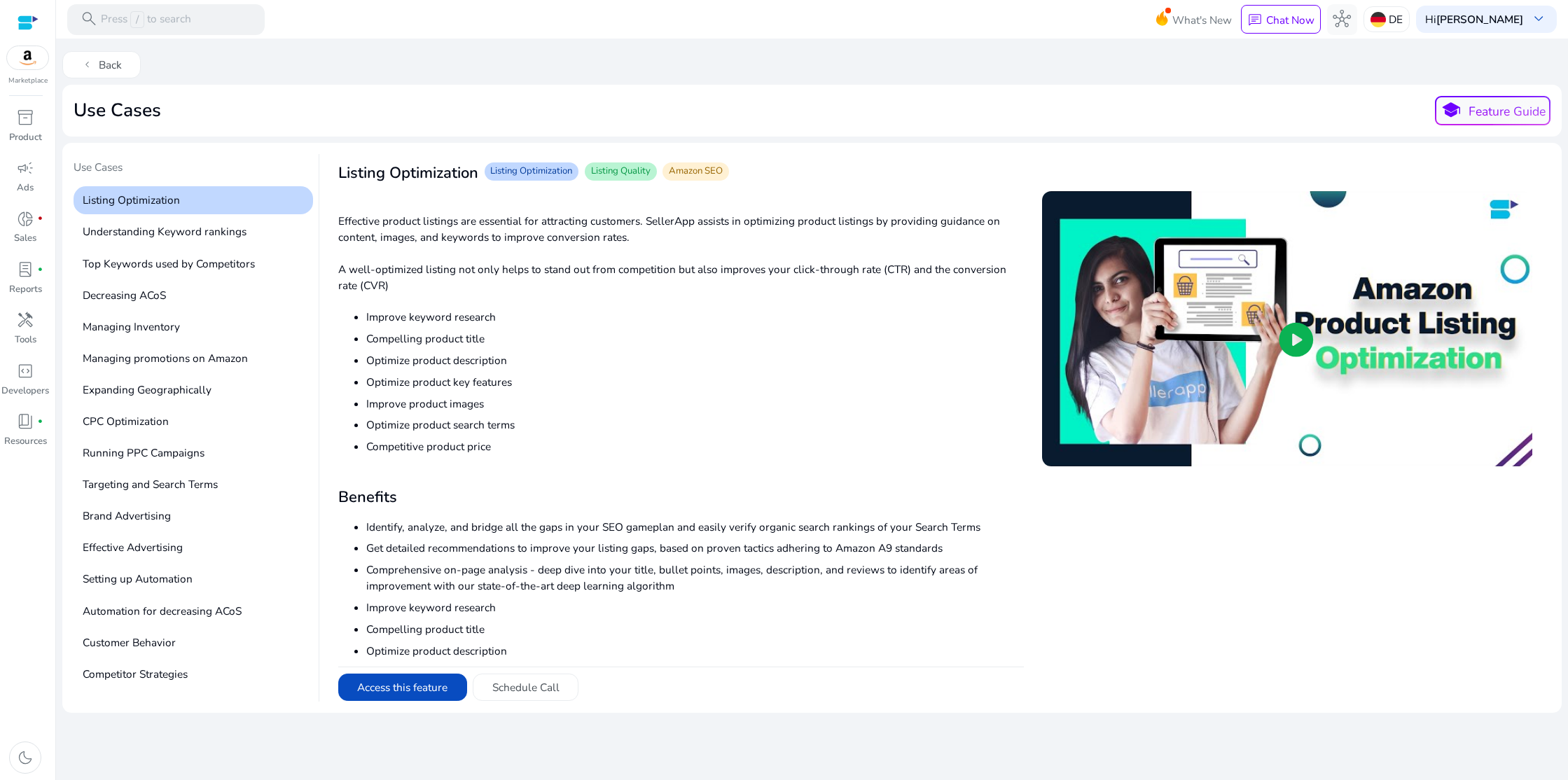
scroll to position [109, 0]
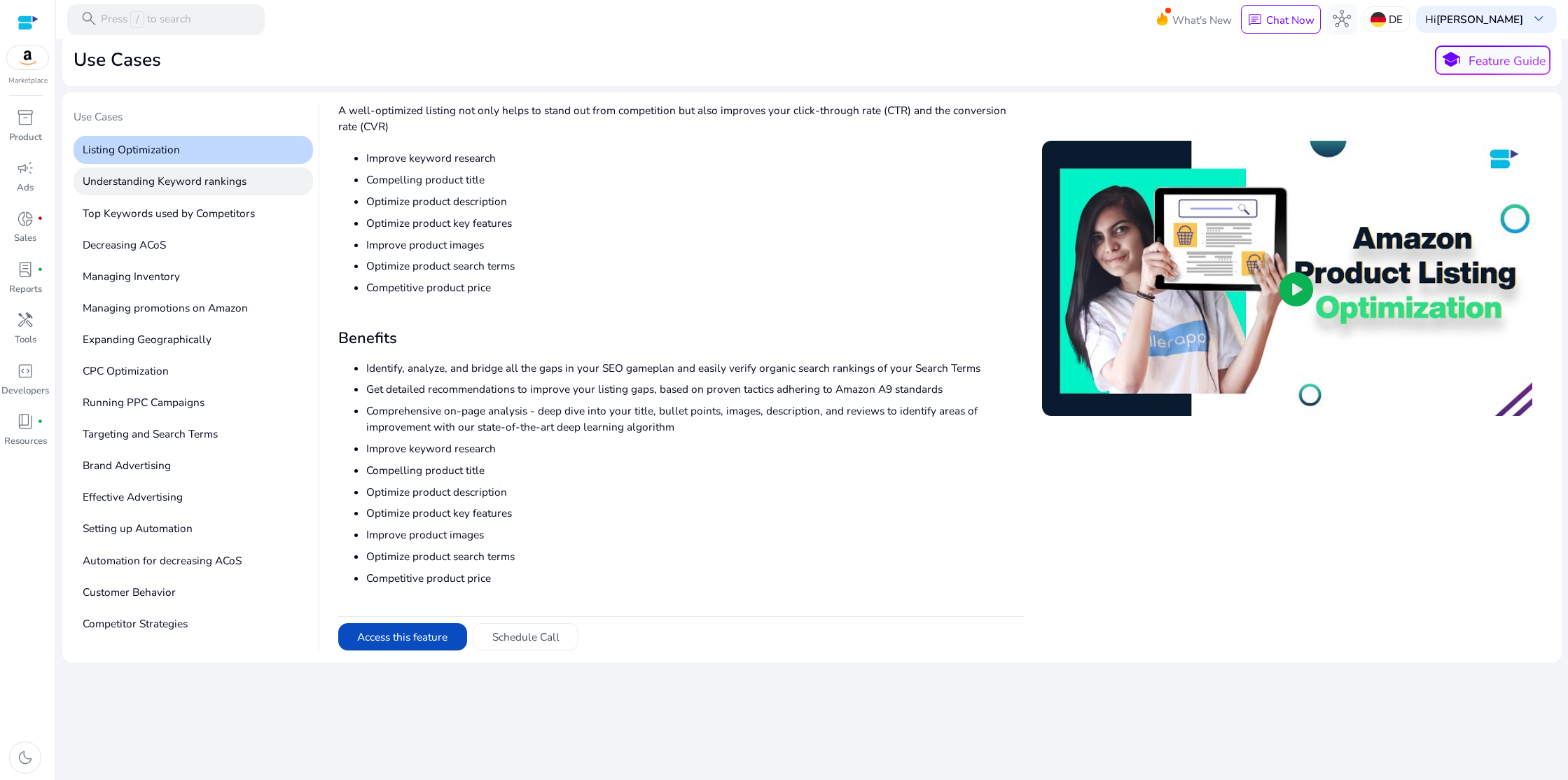
click at [169, 181] on p "Understanding Keyword rankings" at bounding box center [193, 181] width 239 height 29
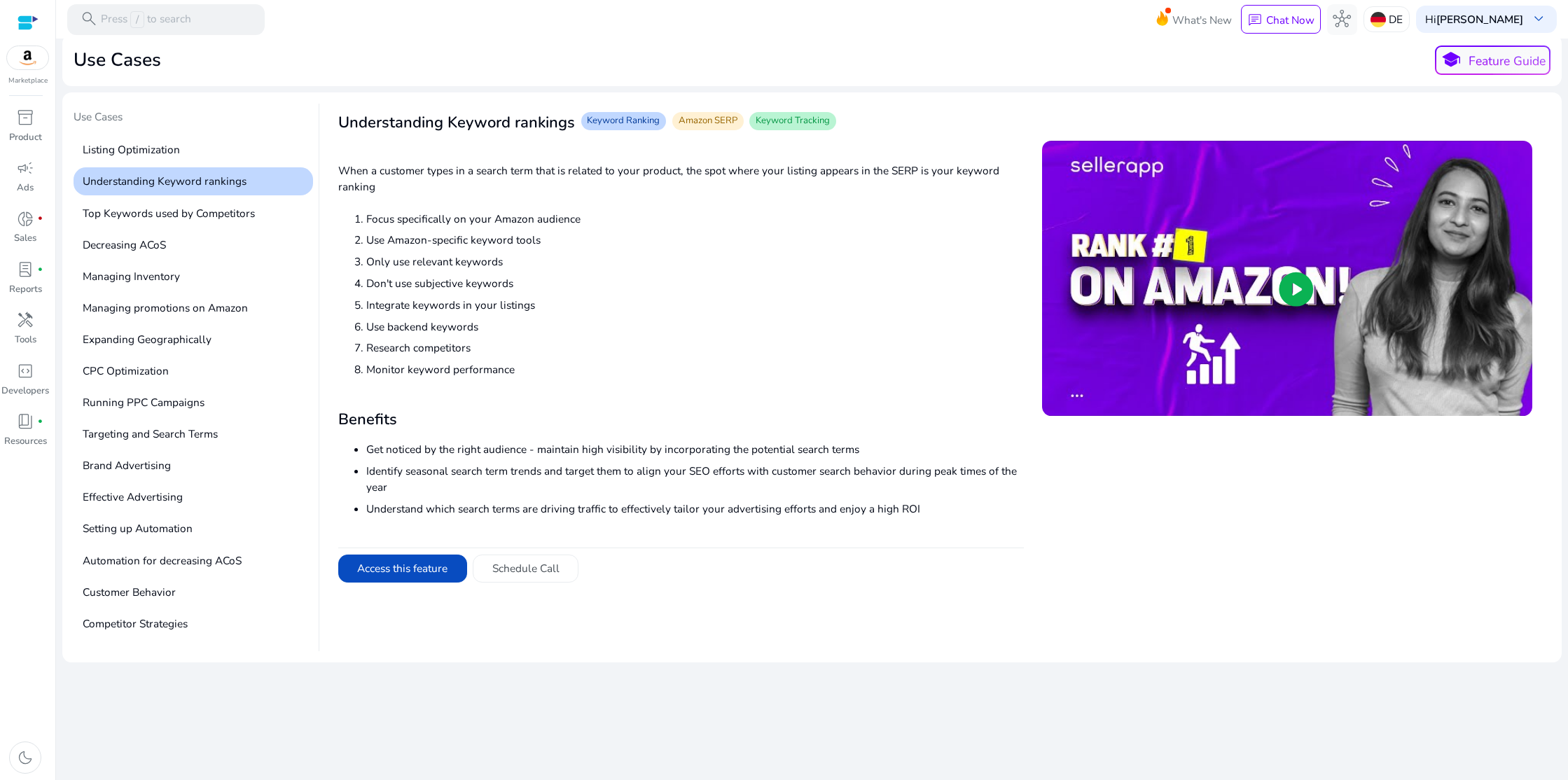
scroll to position [0, 0]
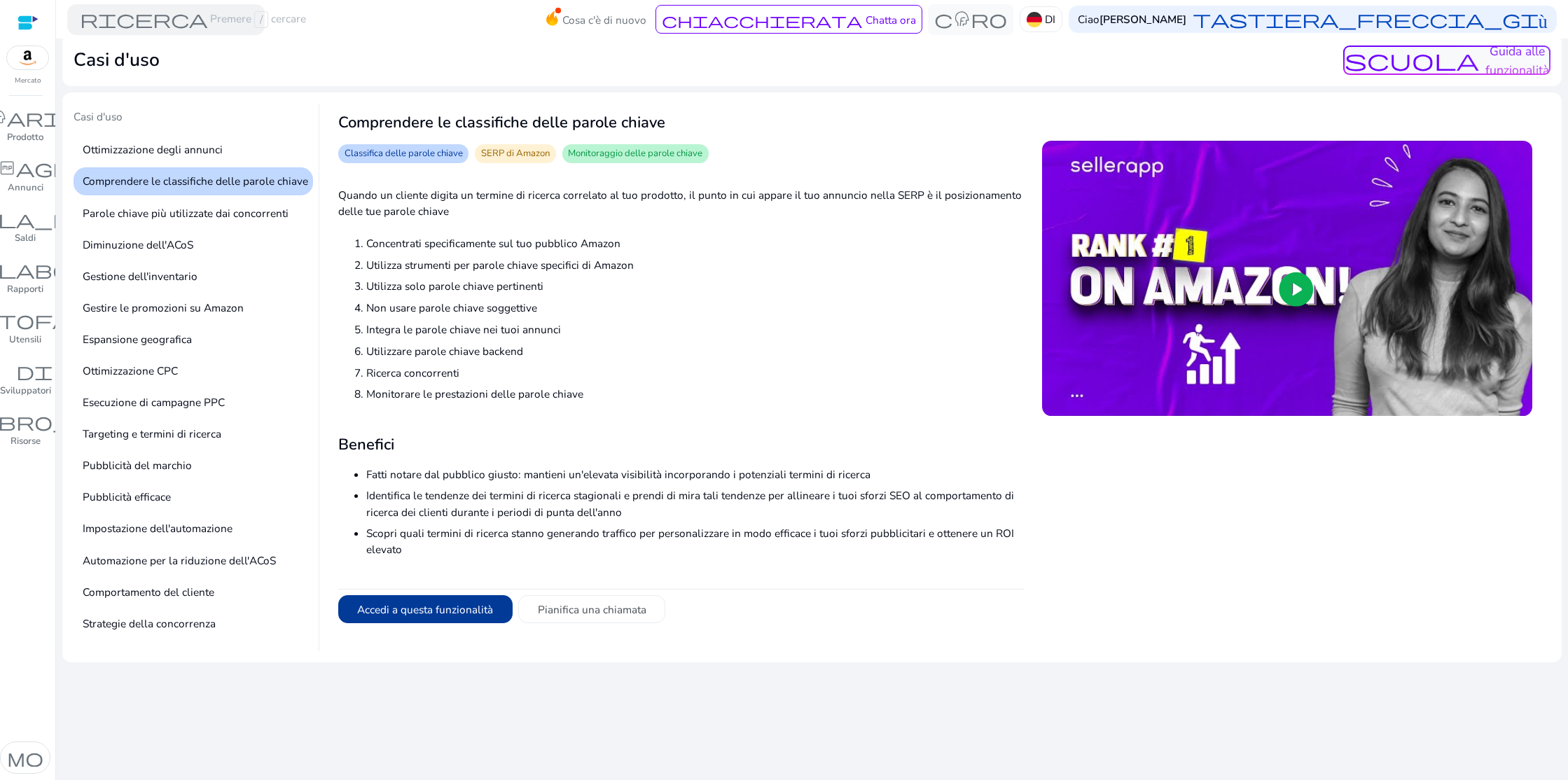
click at [469, 611] on font "Accedi a questa funzionalità" at bounding box center [425, 609] width 136 height 15
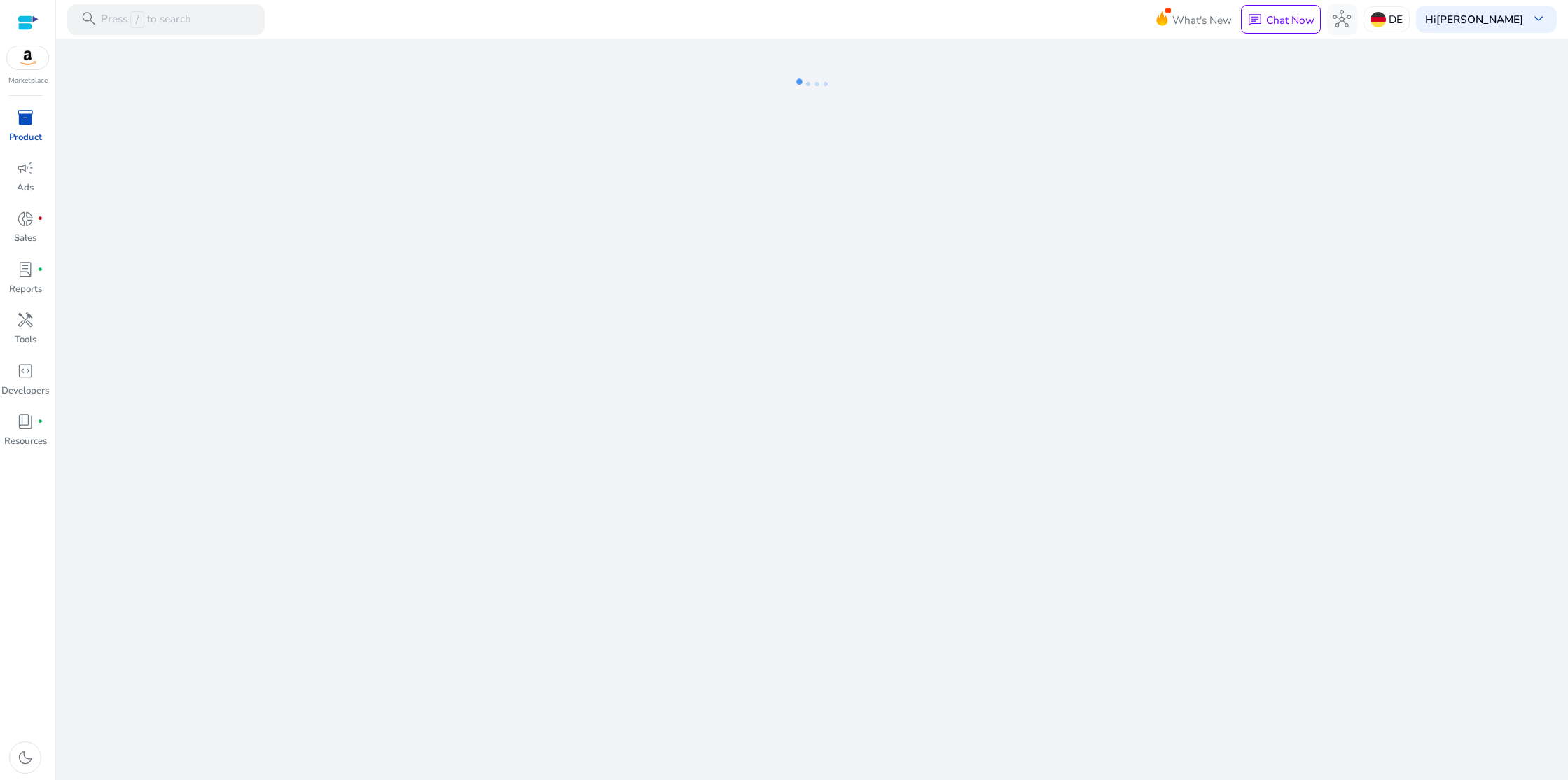
click at [27, 29] on div at bounding box center [28, 23] width 21 height 16
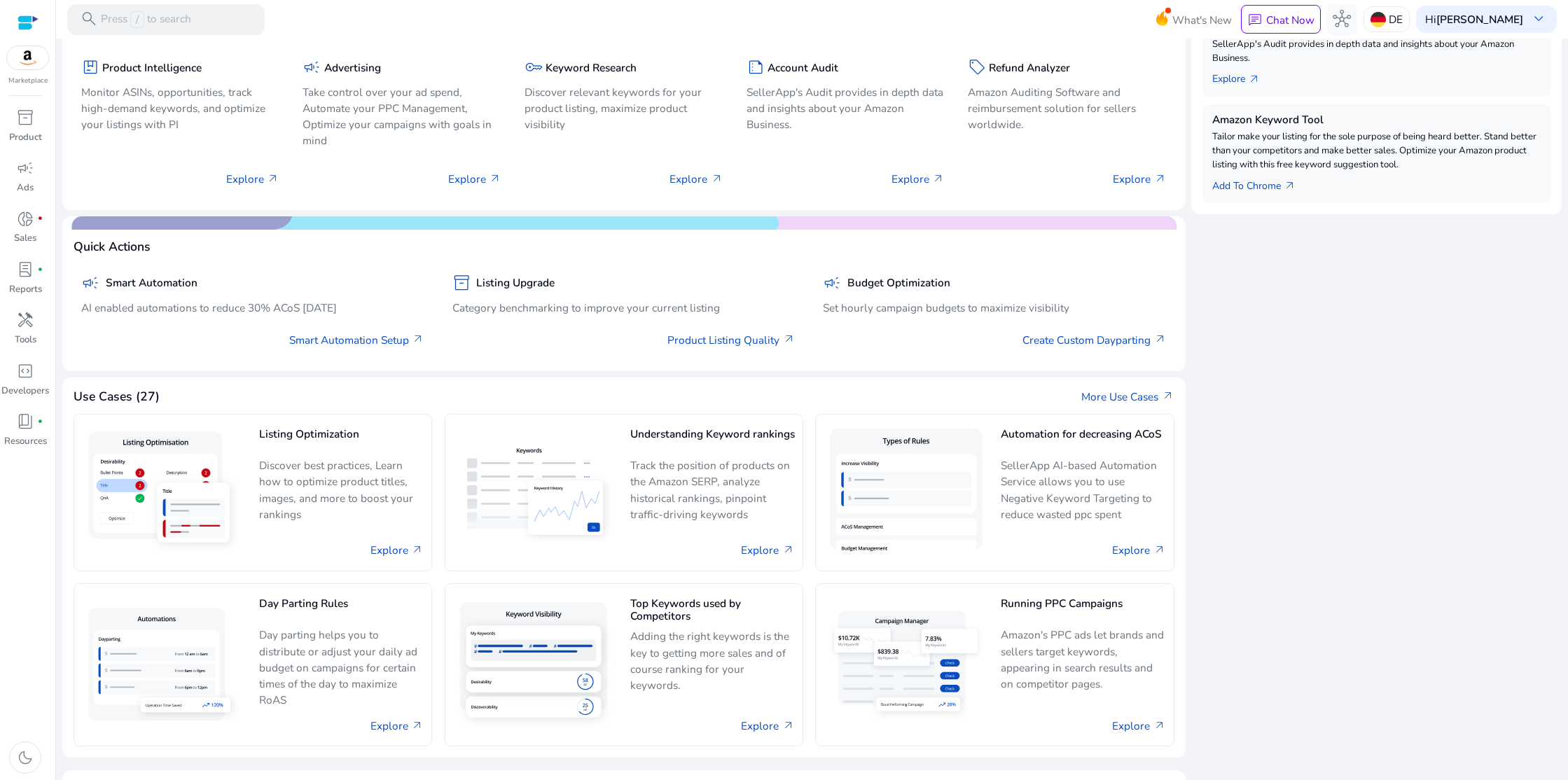
scroll to position [720, 0]
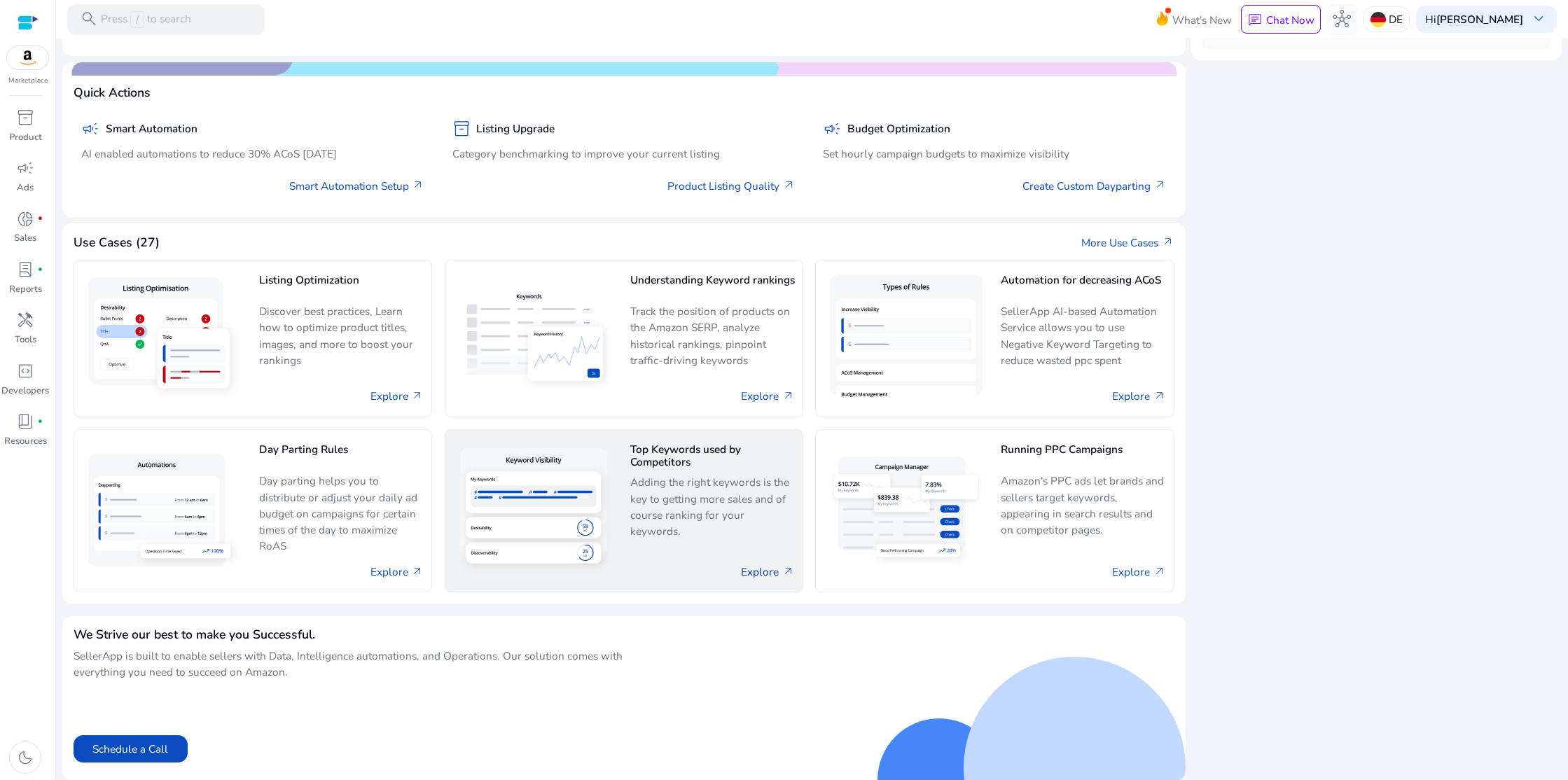
click at [763, 565] on link "Explore arrow_outward" at bounding box center [767, 572] width 53 height 16
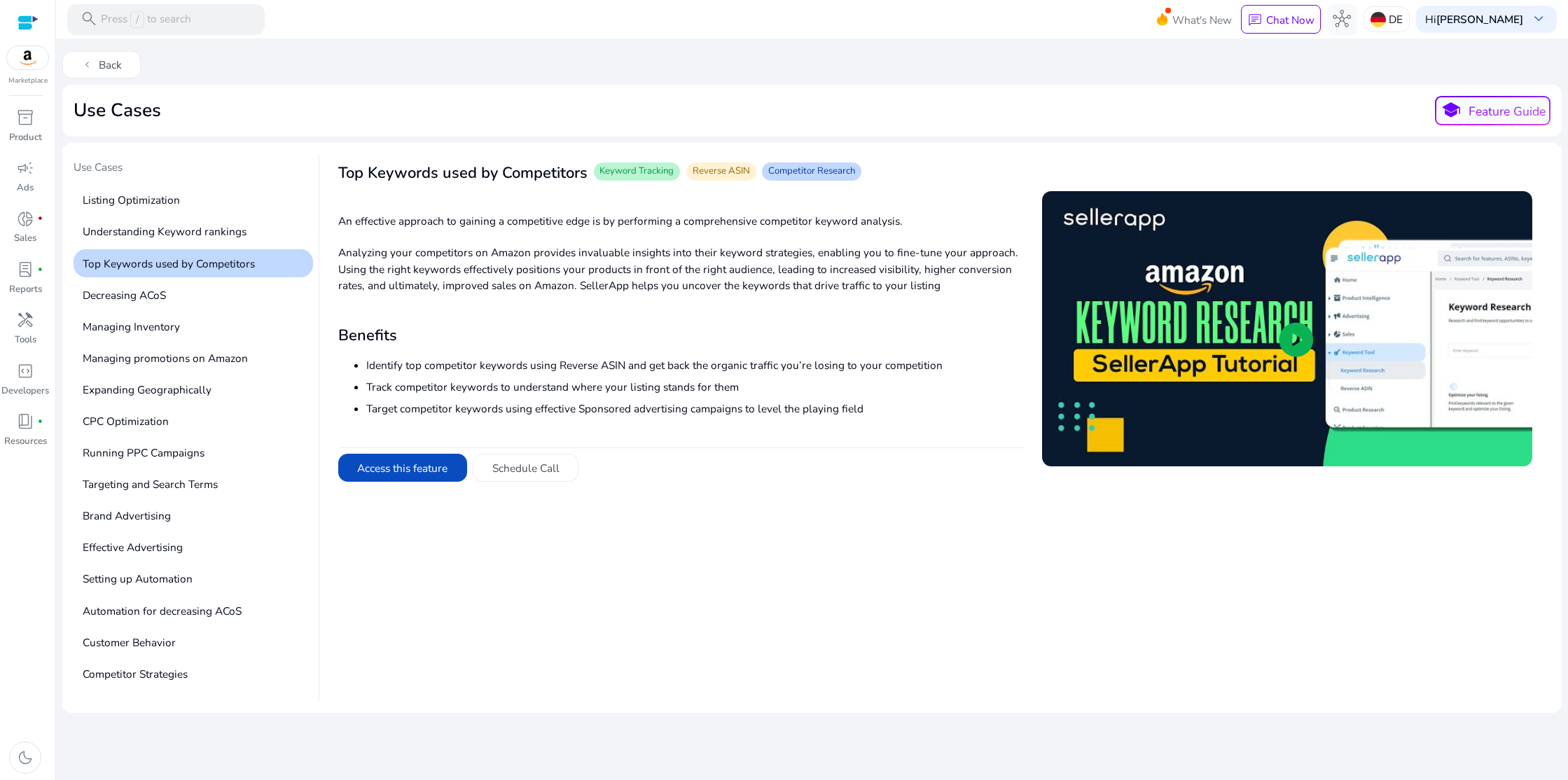
click at [1291, 333] on span "play_circle" at bounding box center [1296, 340] width 43 height 43
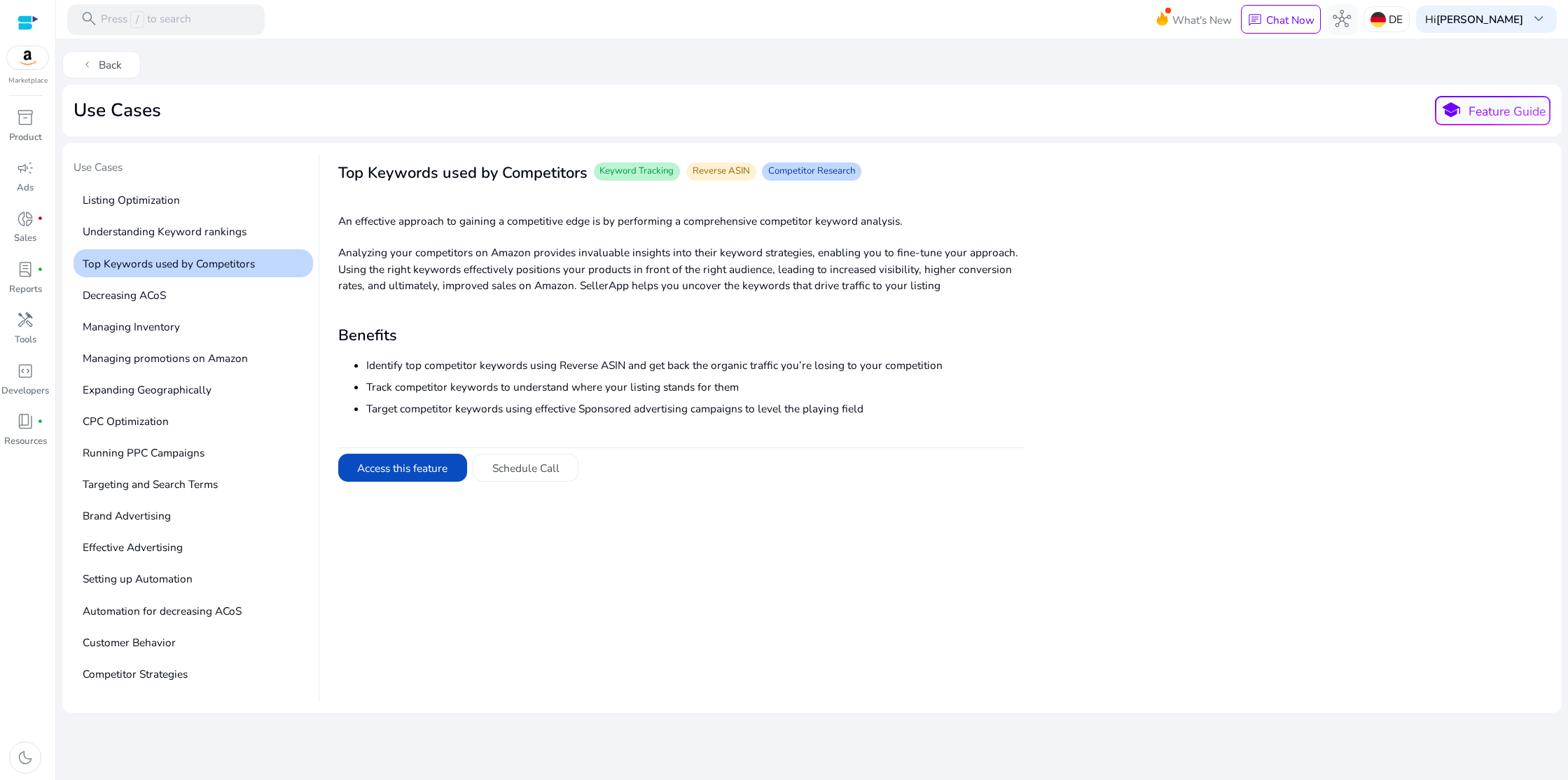
click at [1358, 503] on div at bounding box center [1287, 428] width 489 height 547
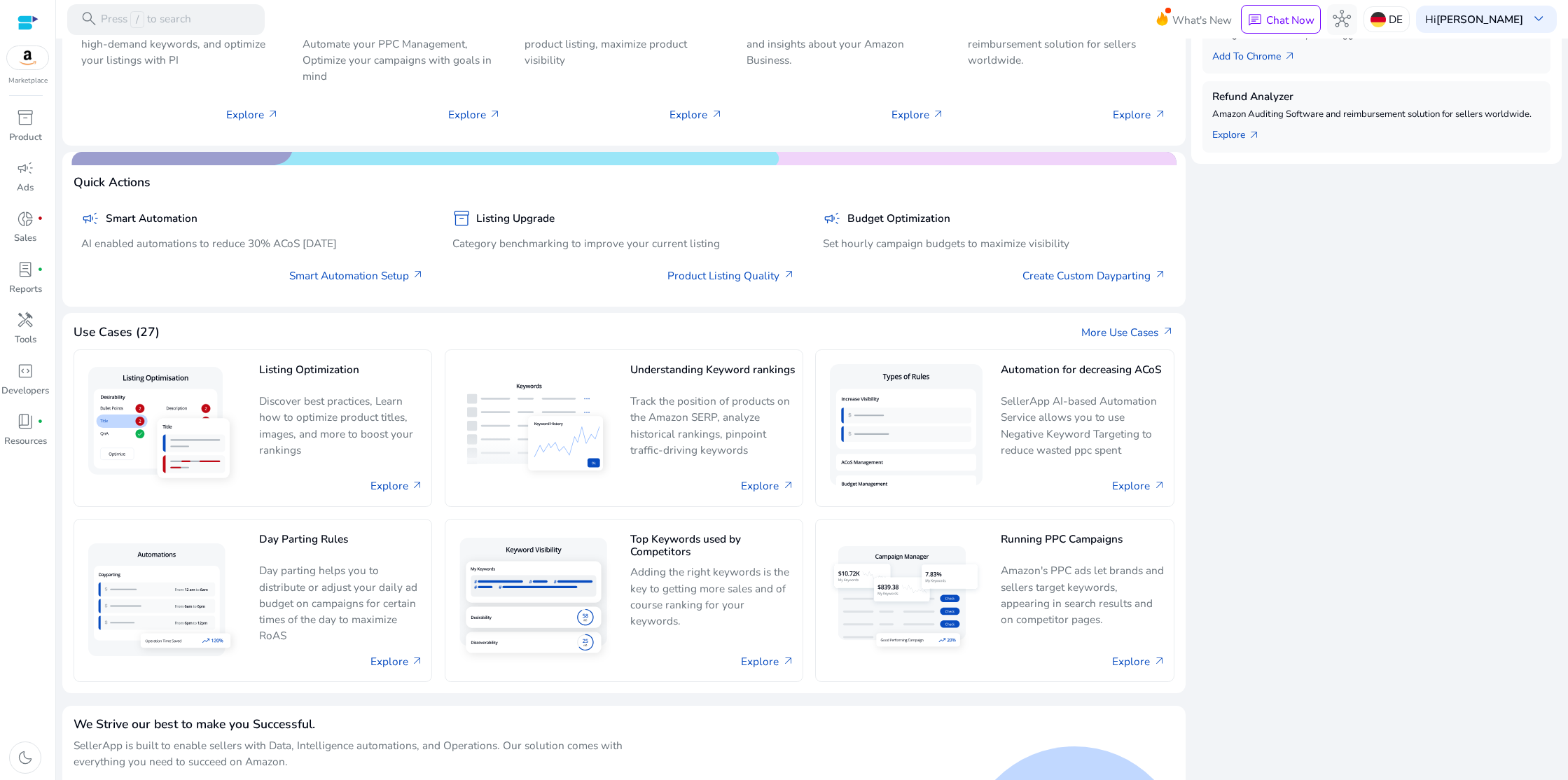
scroll to position [662, 0]
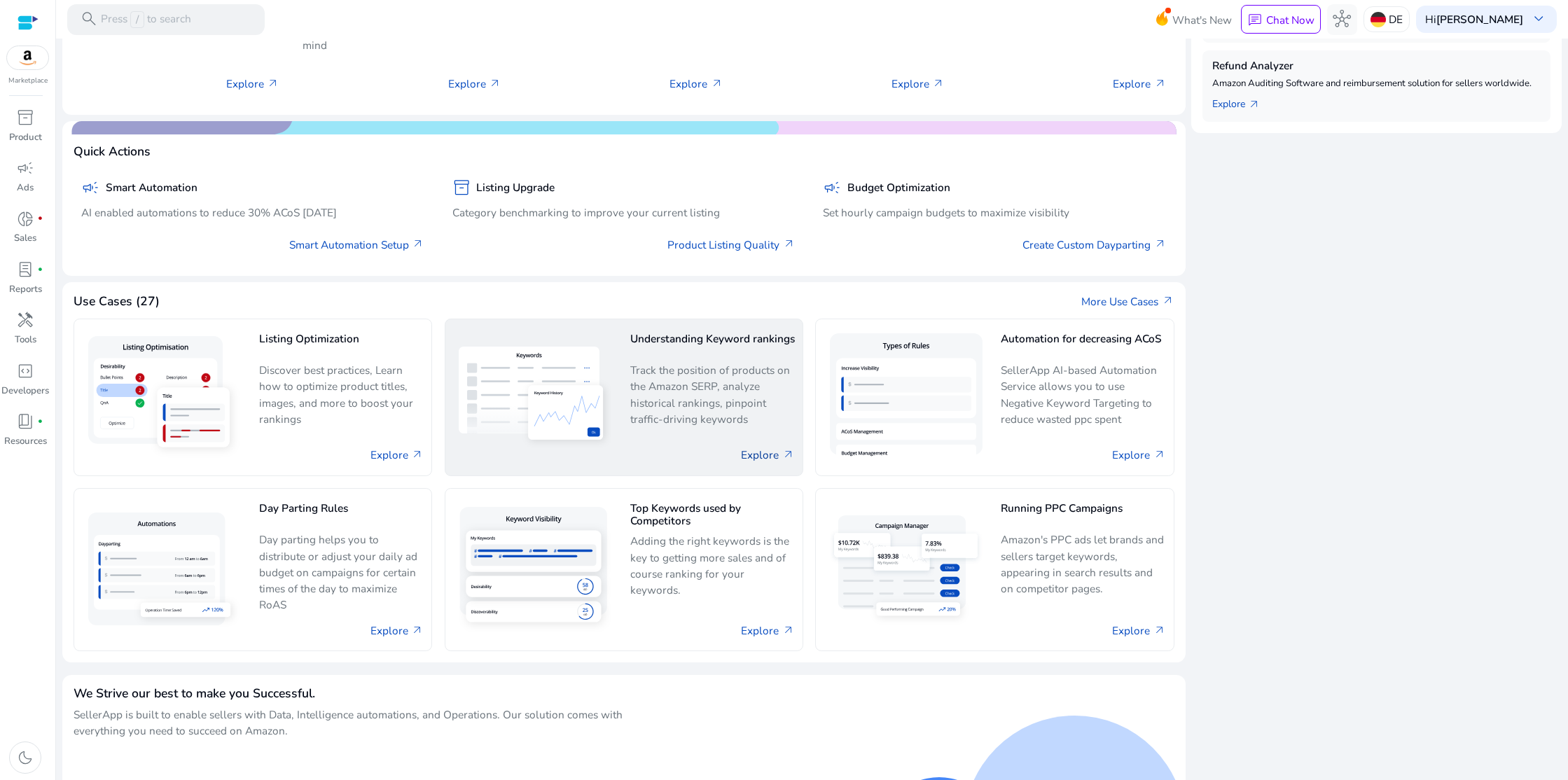
click at [754, 453] on link "Explore arrow_outward" at bounding box center [767, 455] width 53 height 16
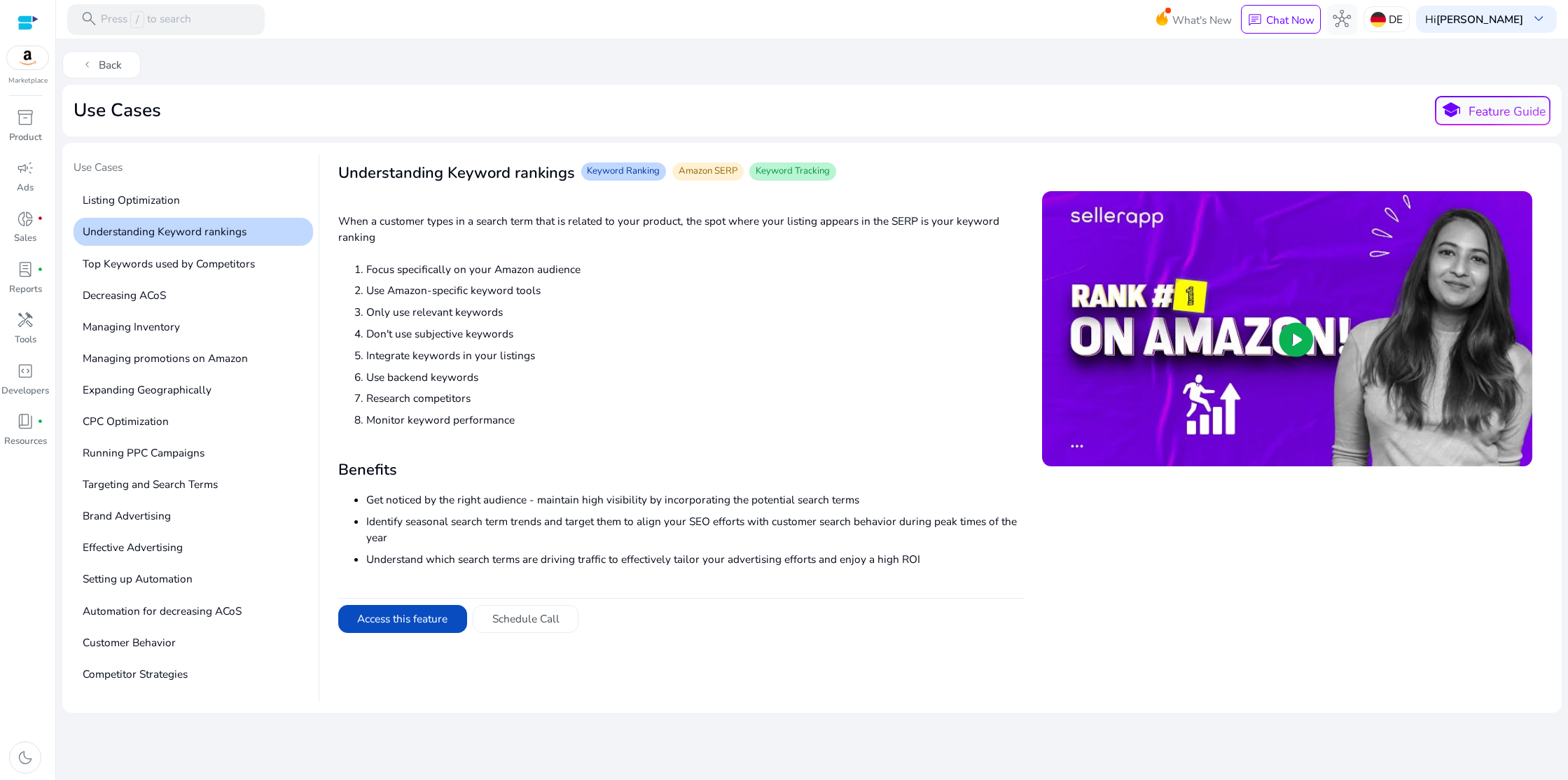
click at [1303, 343] on span "play_circle" at bounding box center [1296, 340] width 43 height 43
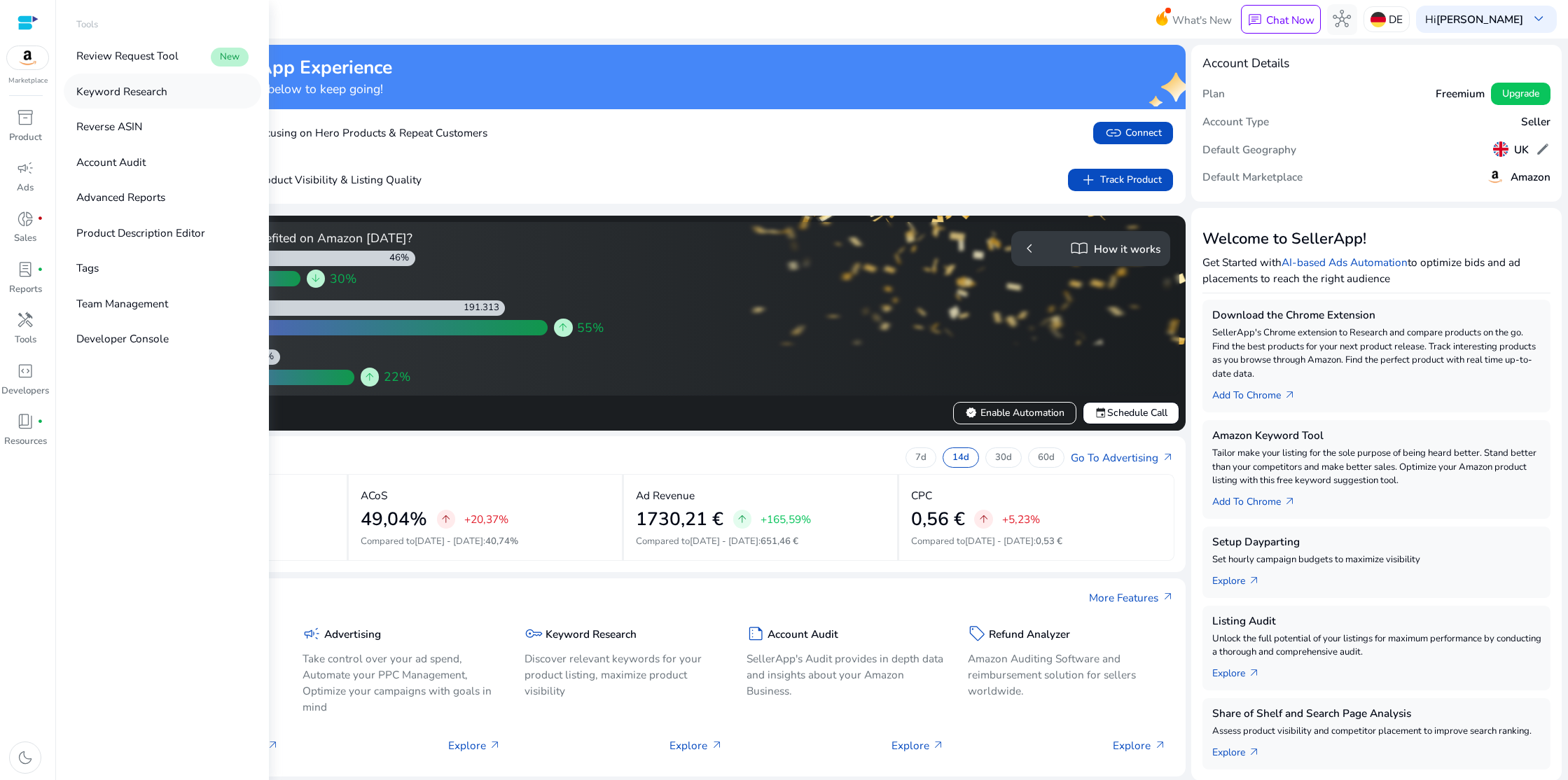
click at [150, 95] on p "Keyword Research" at bounding box center [121, 91] width 91 height 16
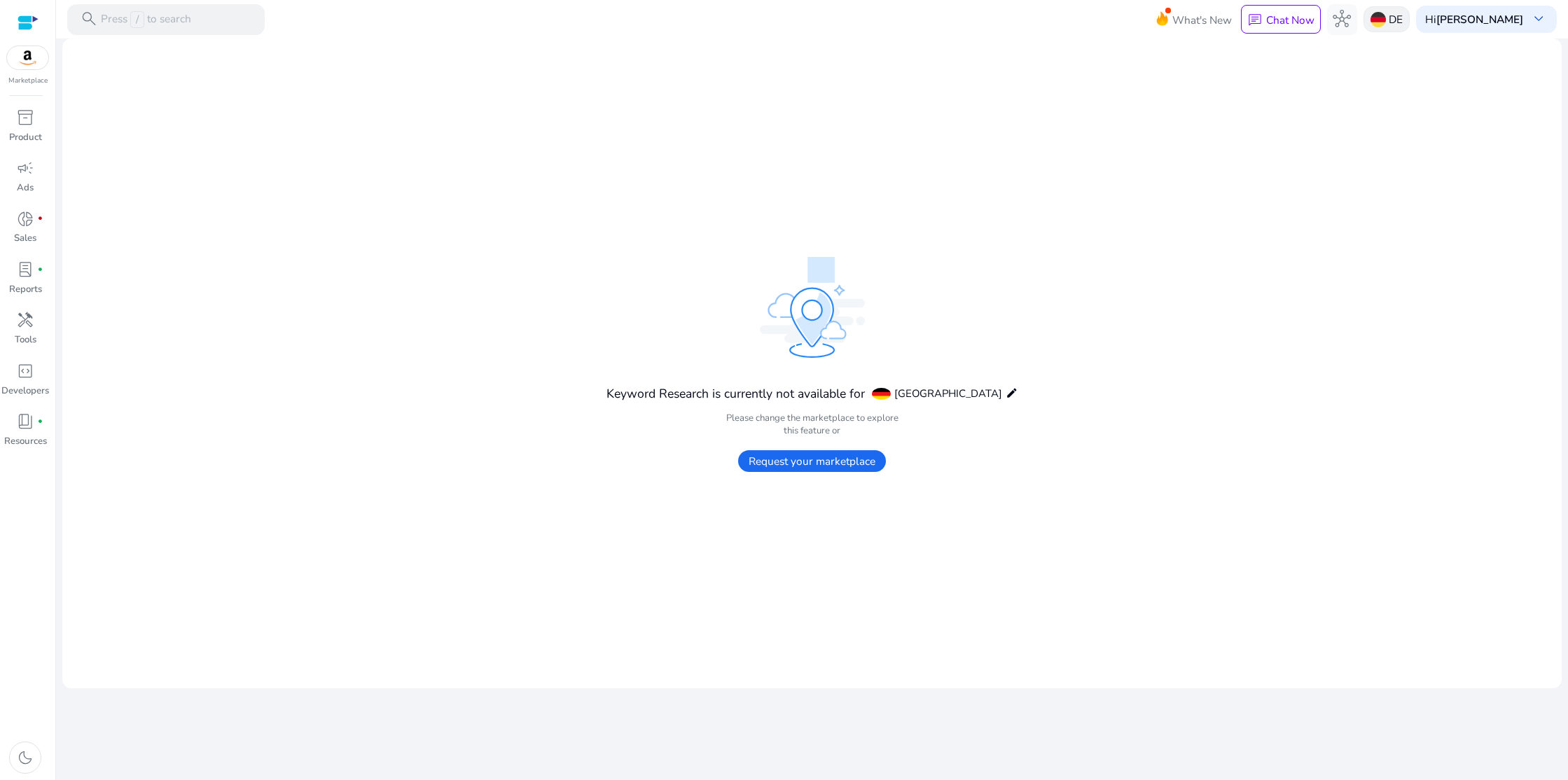
click at [1387, 13] on img at bounding box center [1378, 20] width 16 height 16
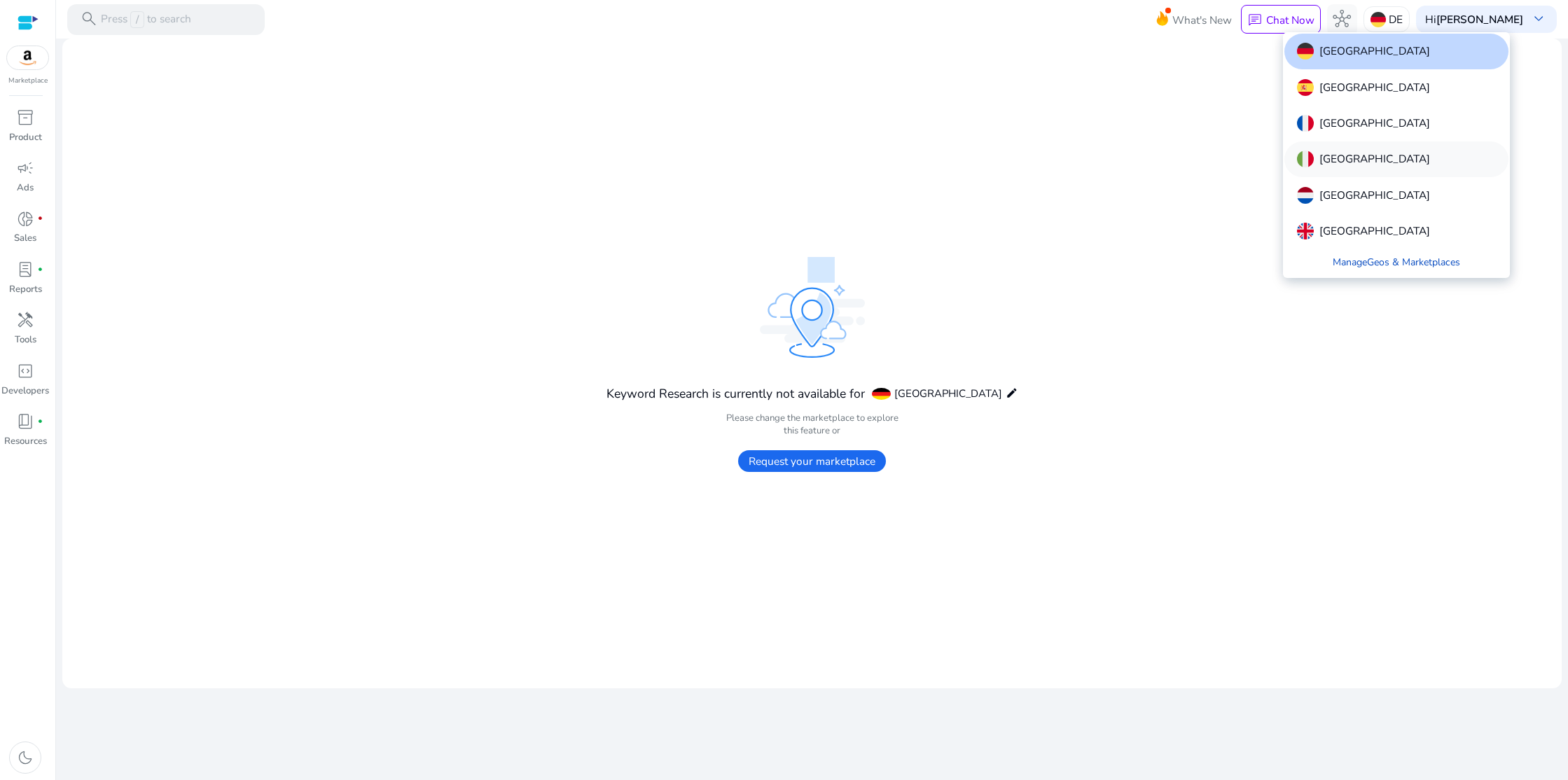
click at [1328, 154] on p "[GEOGRAPHIC_DATA]" at bounding box center [1374, 158] width 110 height 17
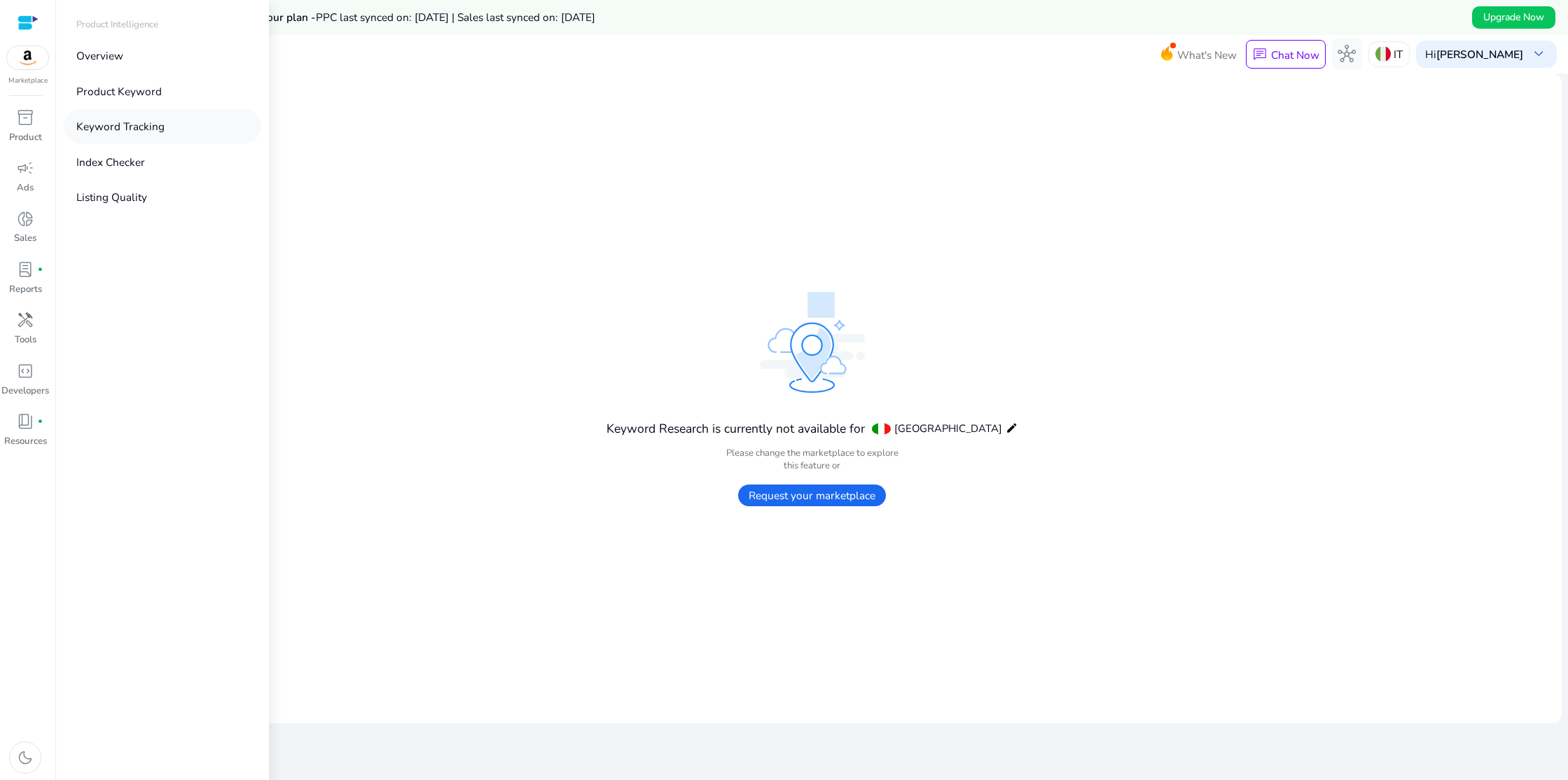
click at [113, 123] on p "Keyword Tracking" at bounding box center [120, 127] width 88 height 16
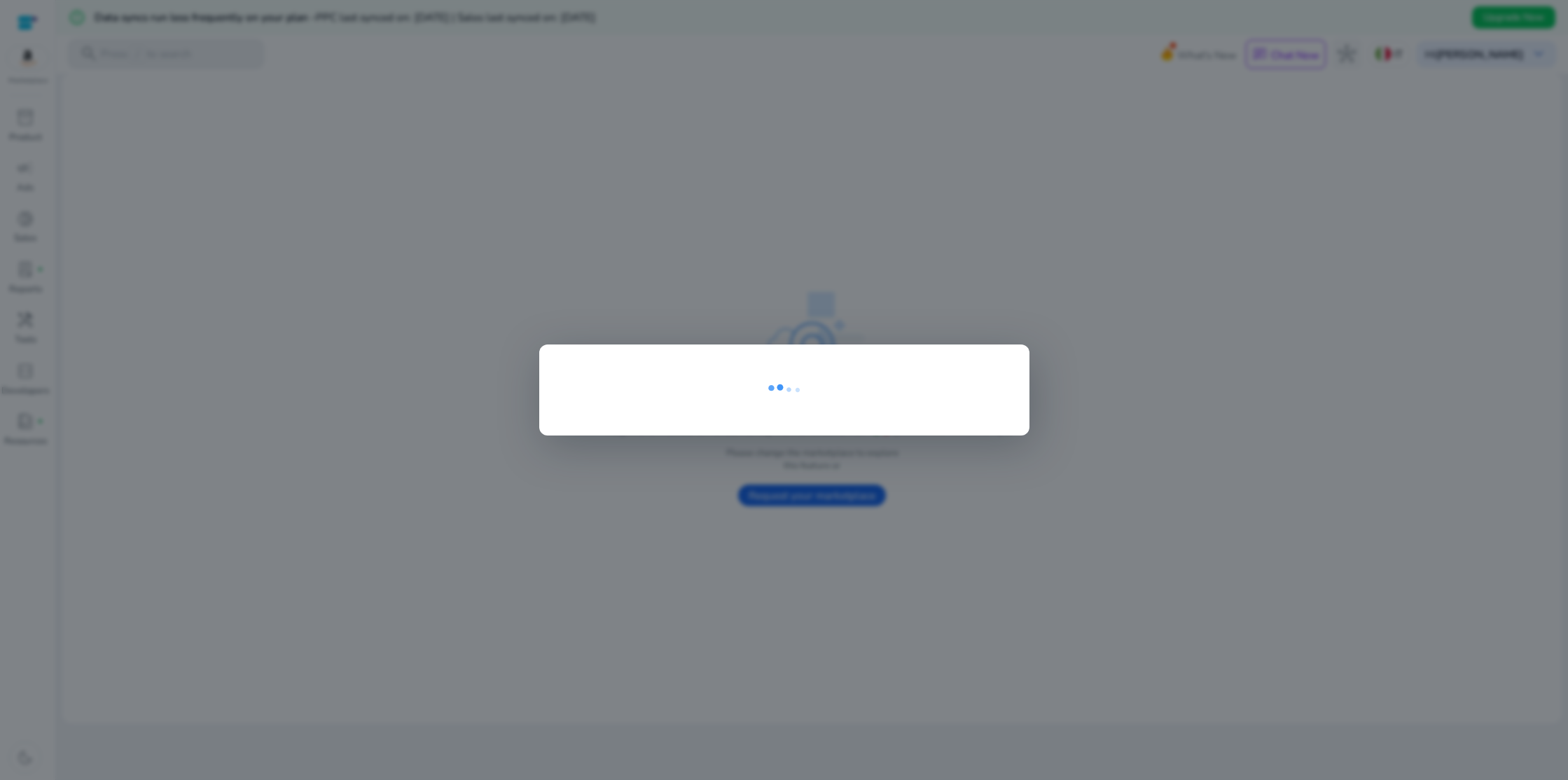
click at [419, 169] on div at bounding box center [784, 390] width 1568 height 780
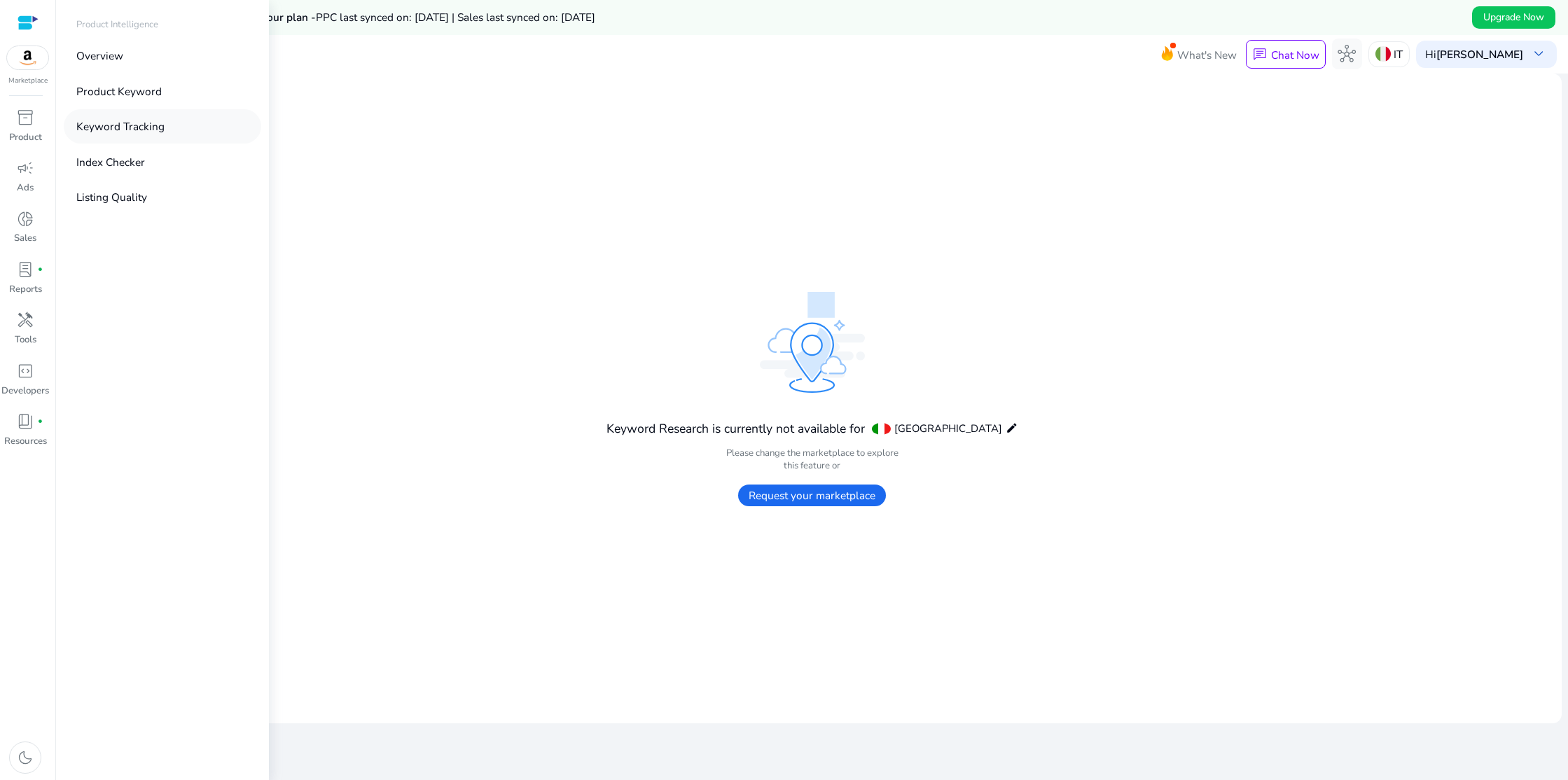
click at [112, 122] on p "Keyword Tracking" at bounding box center [120, 127] width 88 height 16
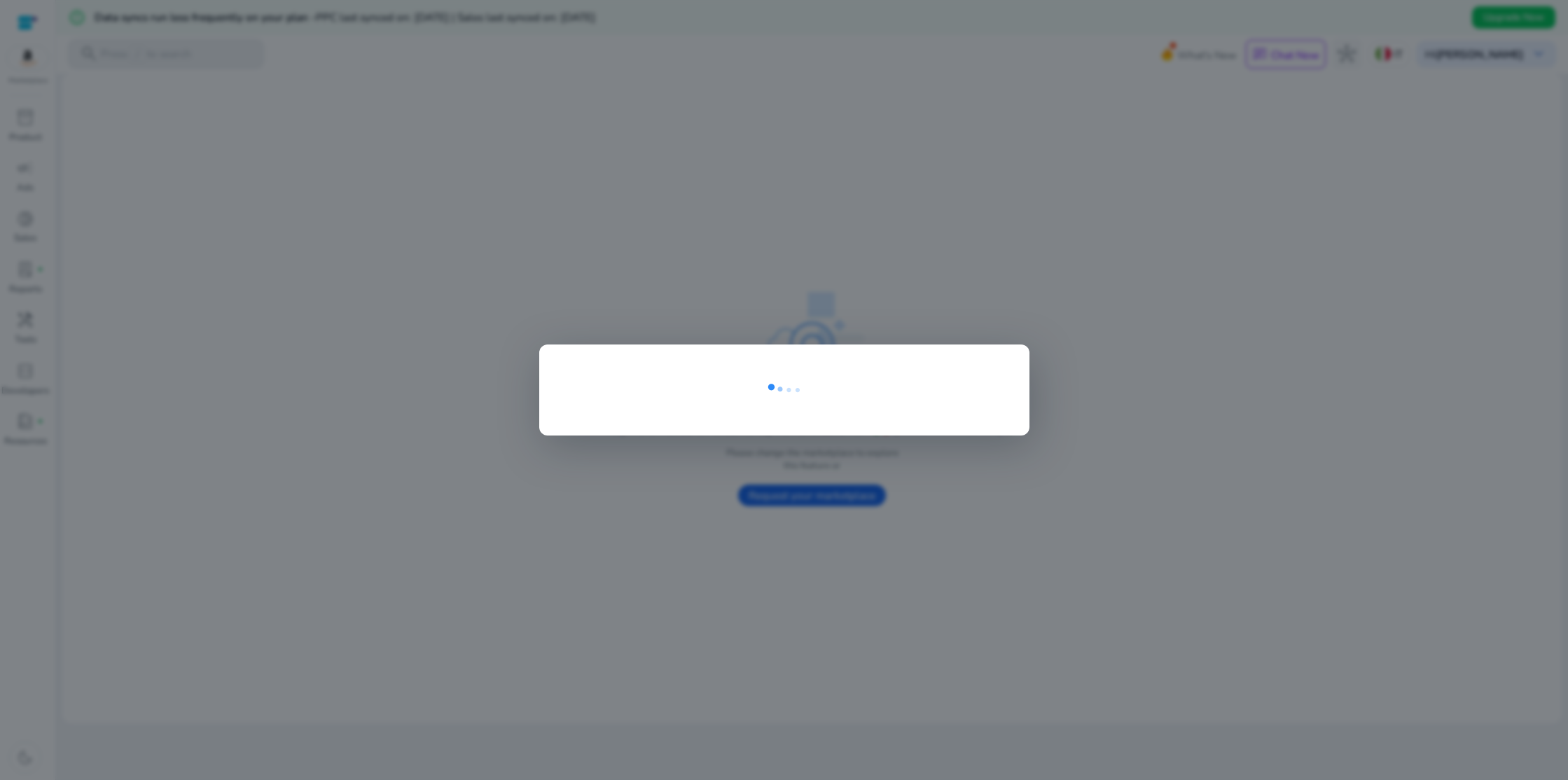
click at [109, 122] on div at bounding box center [784, 390] width 1568 height 780
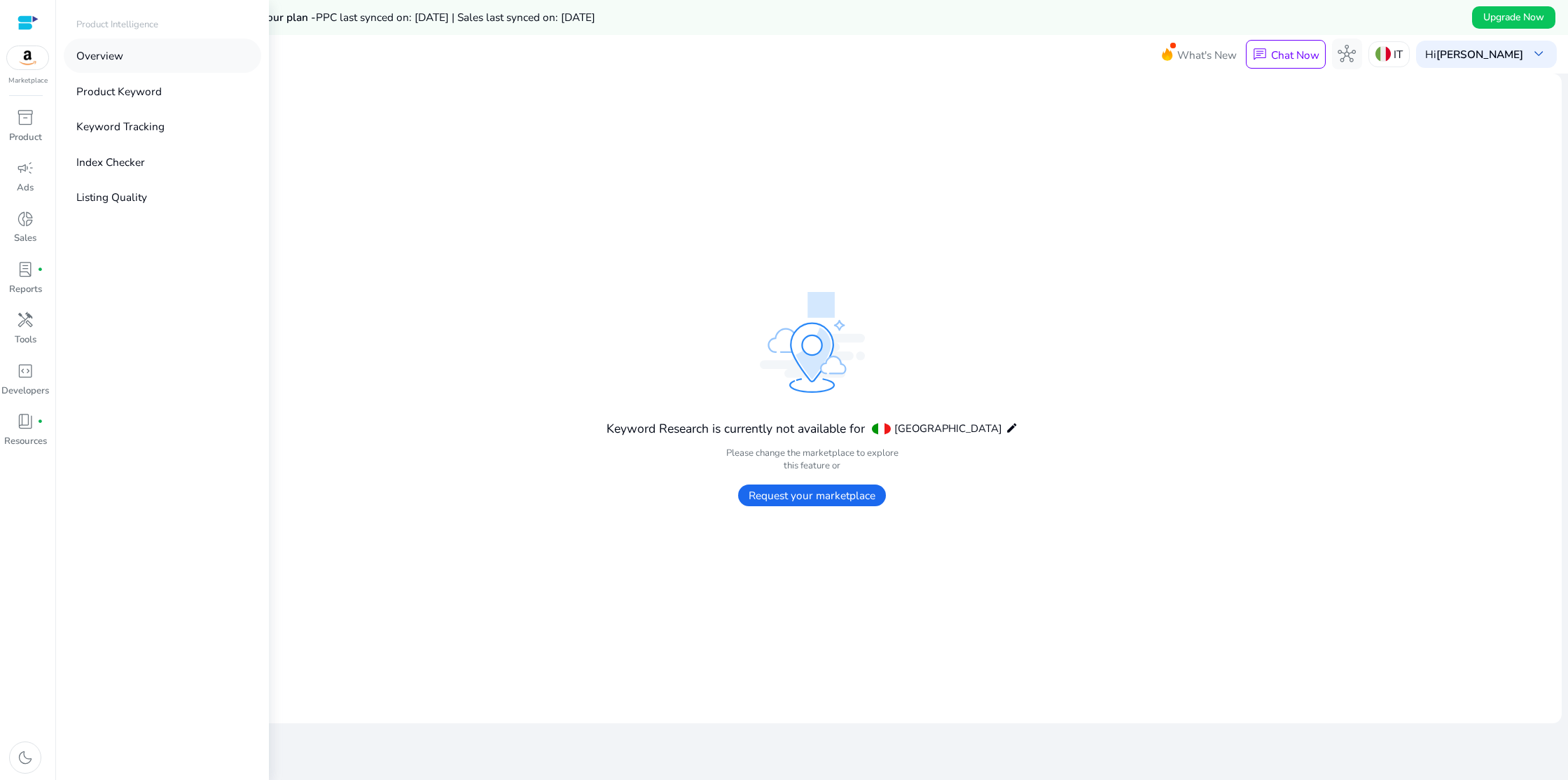
click at [108, 56] on p "Overview" at bounding box center [99, 56] width 47 height 16
